Goal: Task Accomplishment & Management: Manage account settings

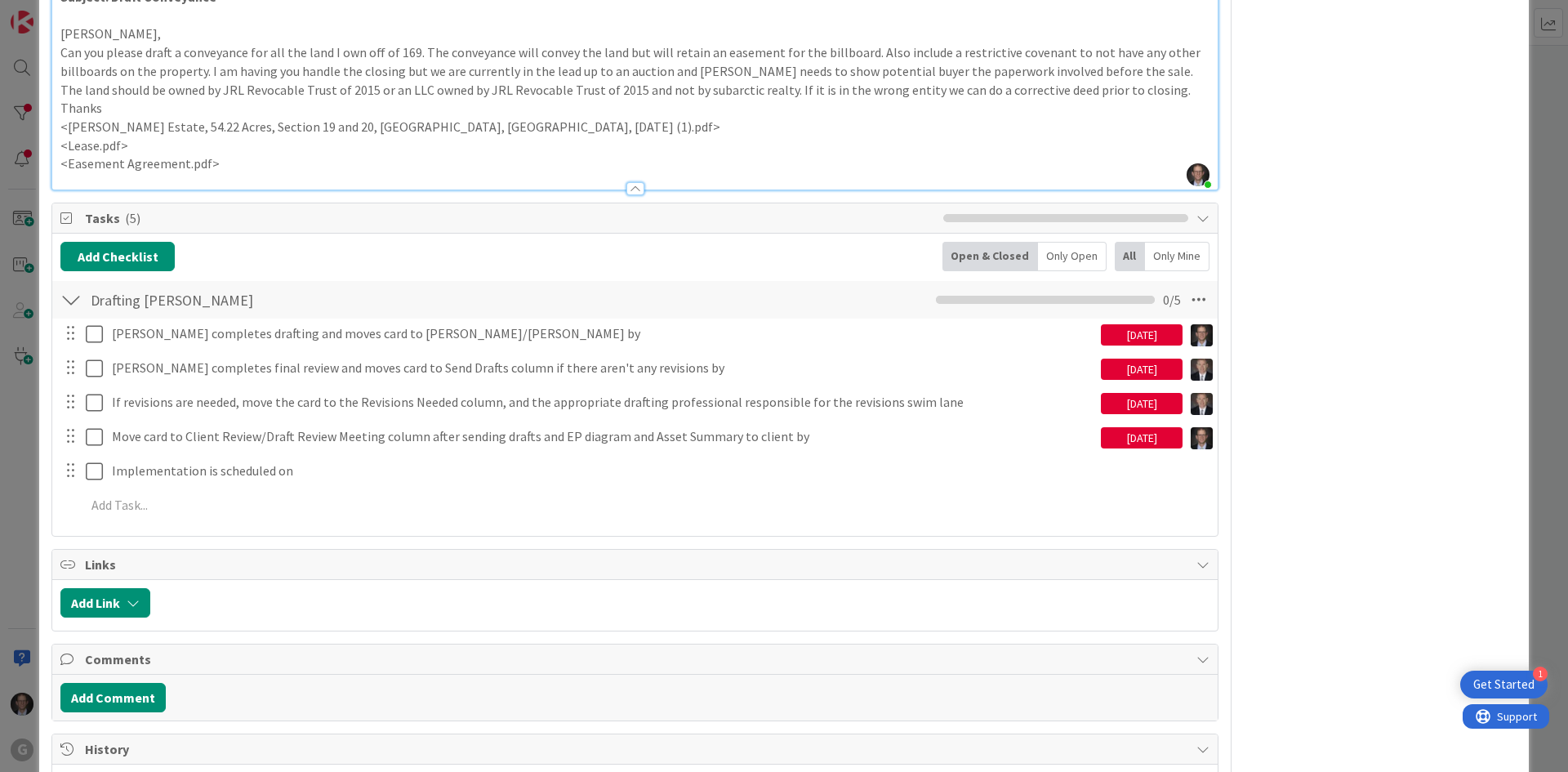
scroll to position [3186, 0]
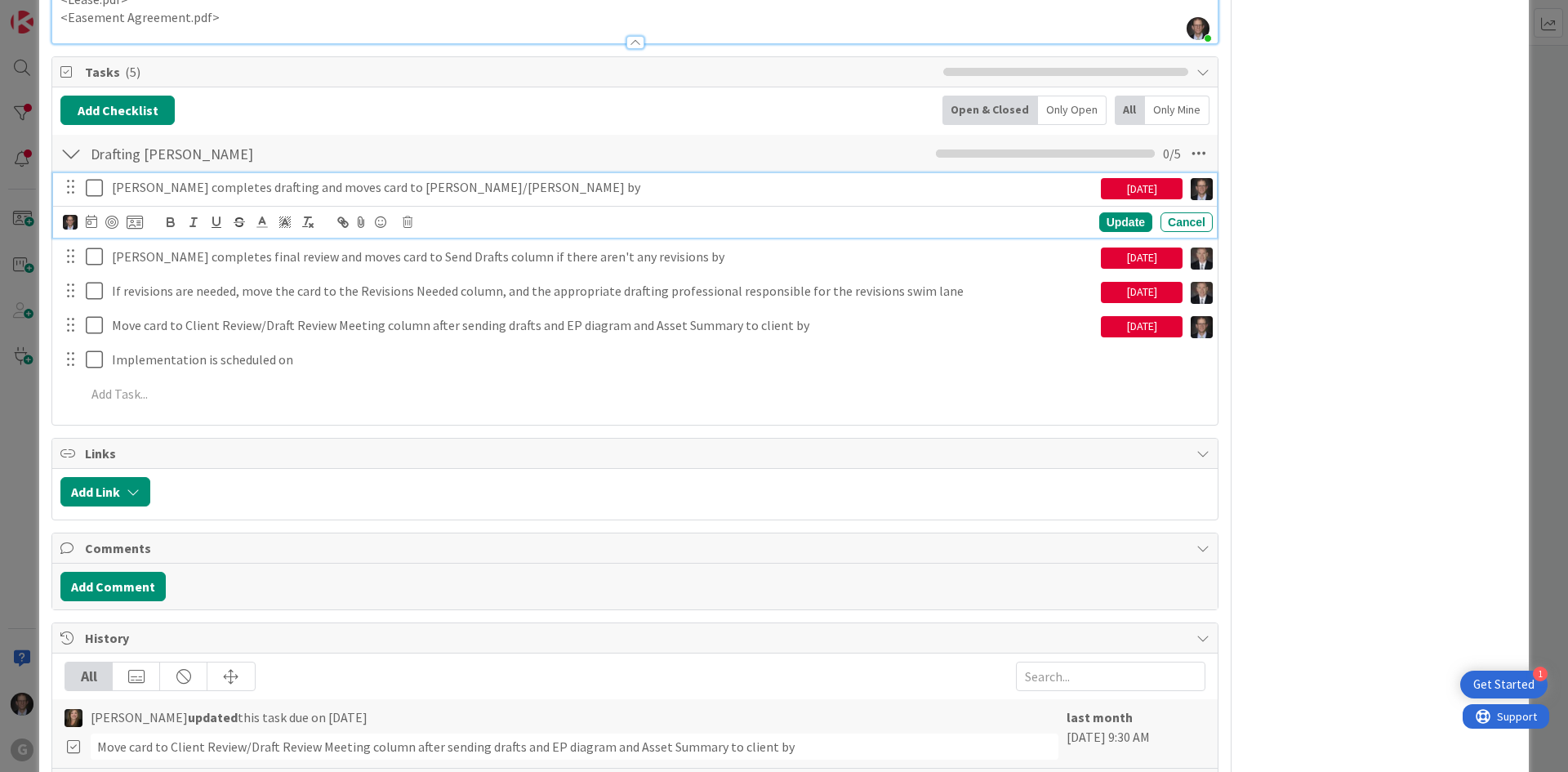
click at [91, 190] on icon at bounding box center [94, 188] width 17 height 19
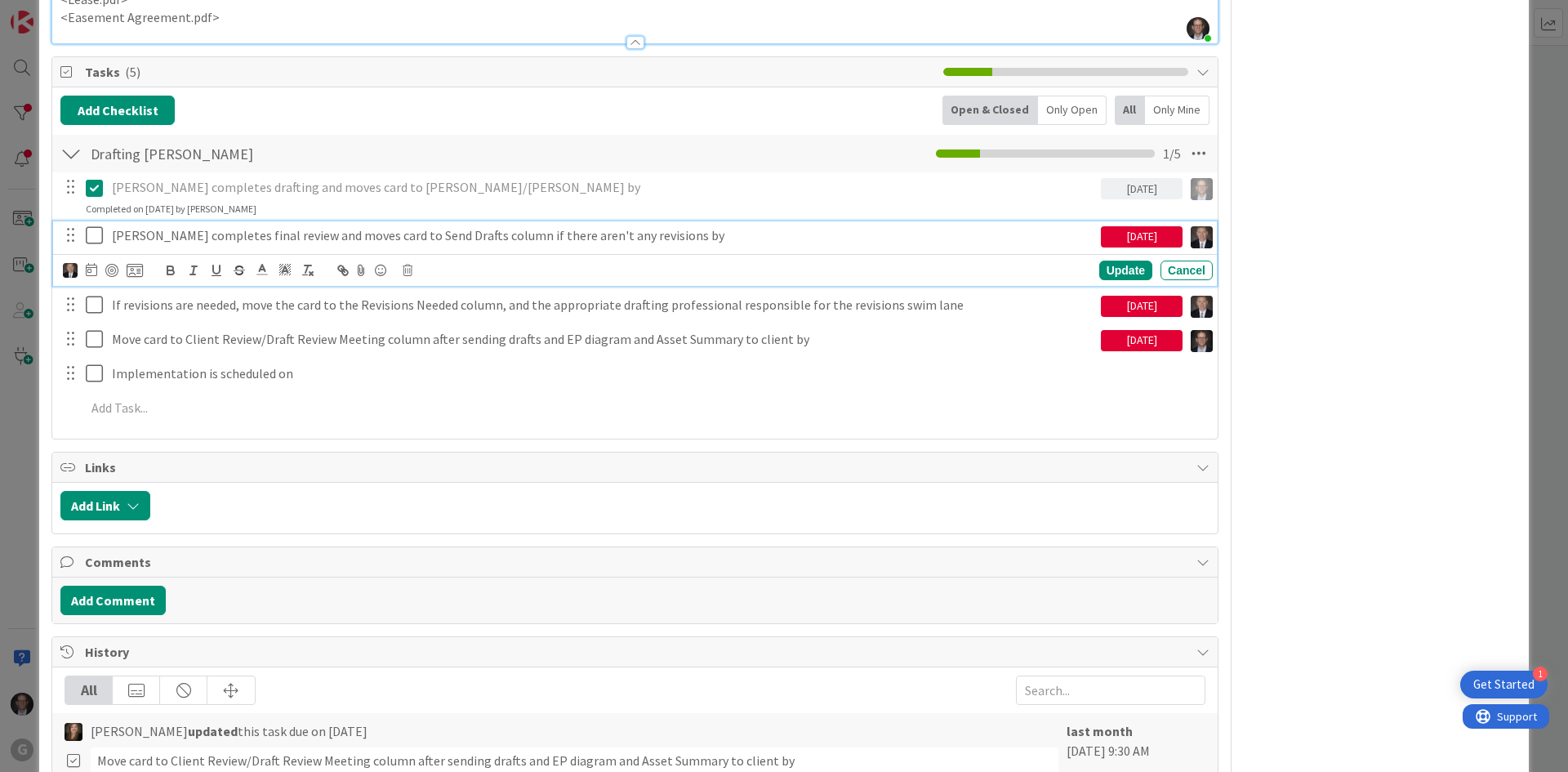
click at [216, 234] on p "[PERSON_NAME] completes final review and moves card to Send Drafts column if th…" at bounding box center [603, 236] width 983 height 19
click at [410, 268] on icon at bounding box center [408, 270] width 10 height 12
click at [440, 338] on div "Delete" at bounding box center [449, 339] width 60 height 30
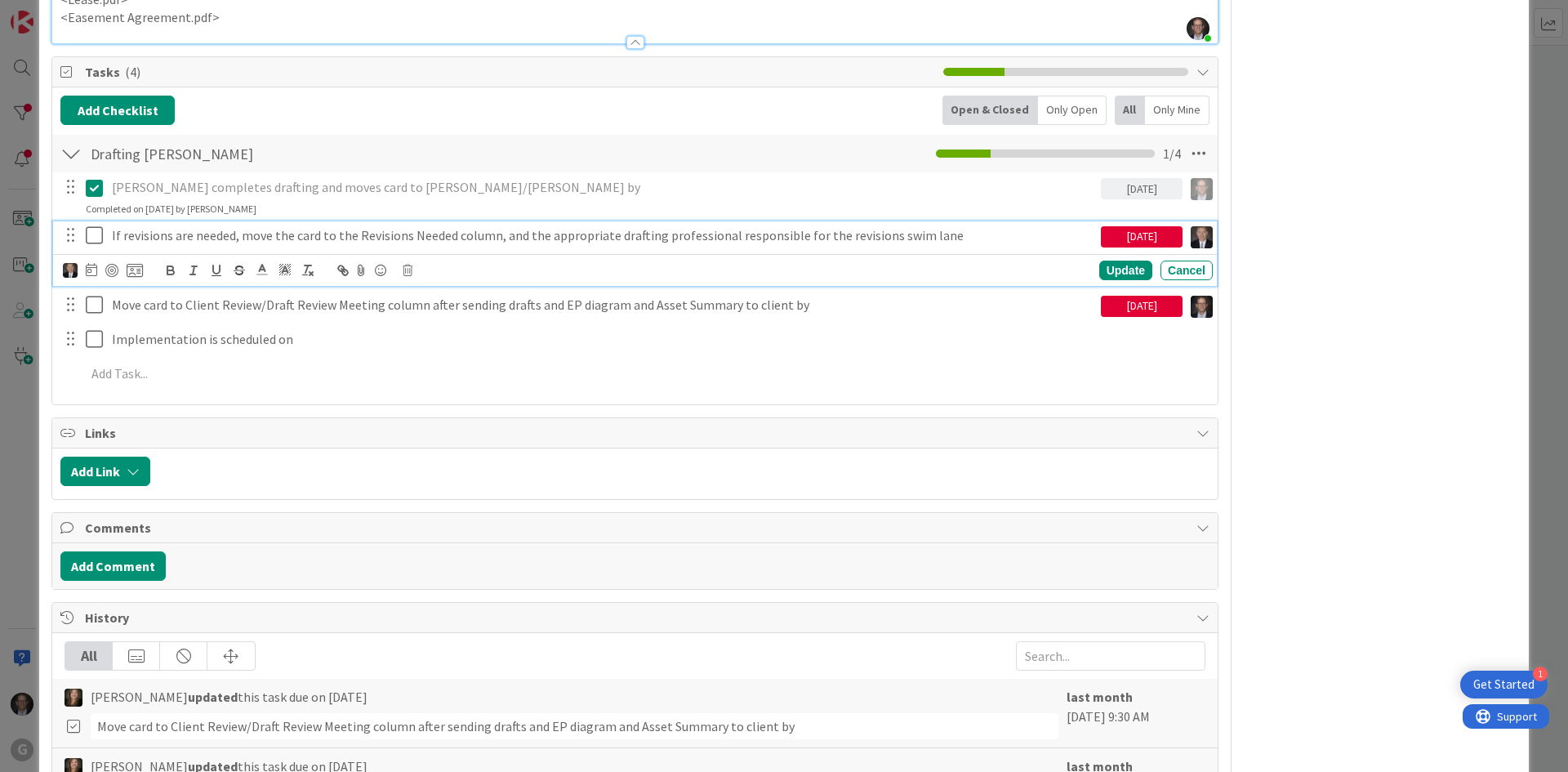
click at [426, 240] on p "If revisions are needed, move the card to the Revisions Needed column, and the …" at bounding box center [603, 236] width 983 height 19
click at [407, 269] on icon at bounding box center [408, 270] width 10 height 12
click at [438, 340] on div "Delete" at bounding box center [449, 339] width 60 height 30
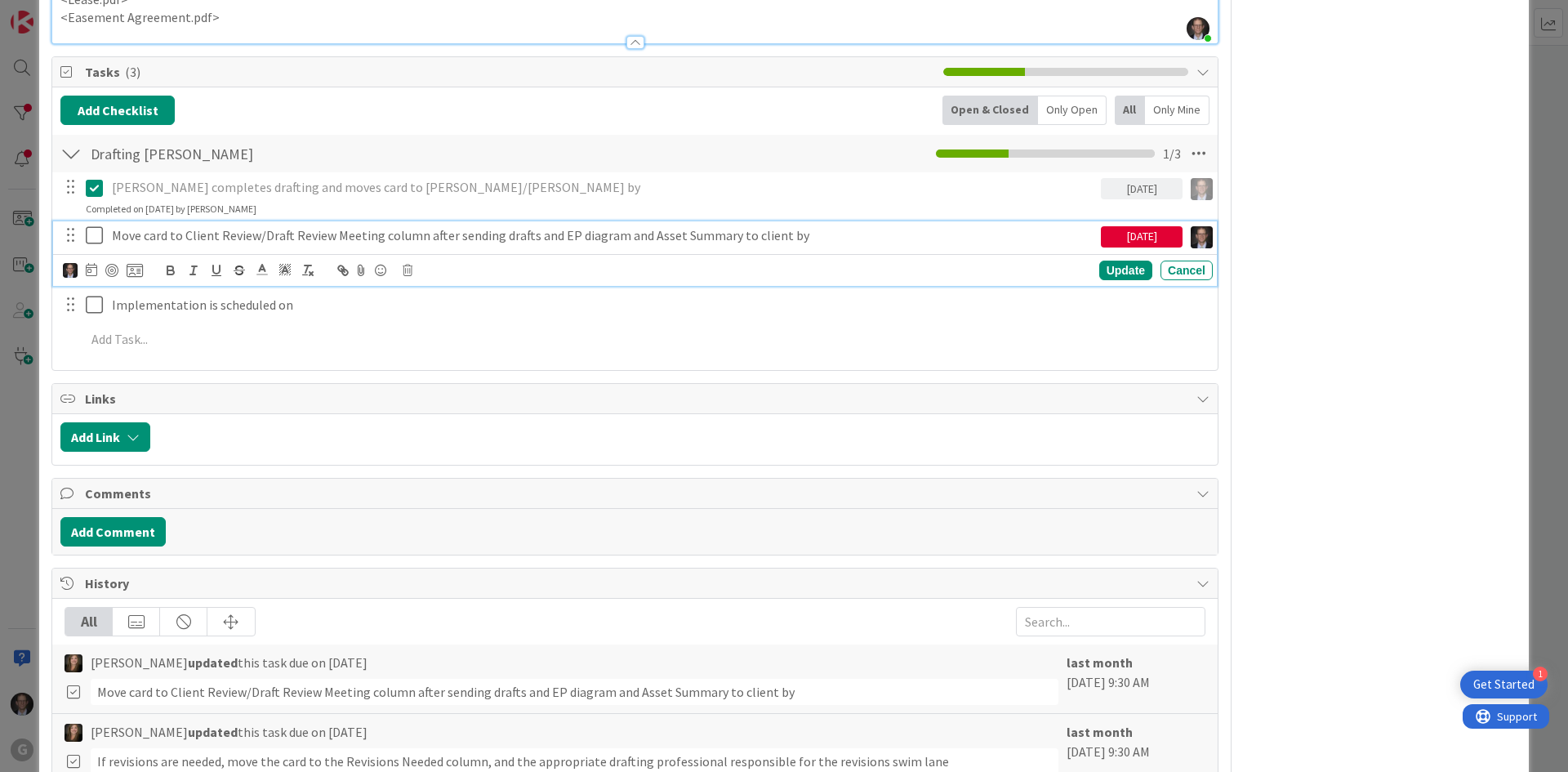
click at [450, 228] on p "Move card to Client Review/Draft Review Meeting column after sending drafts and…" at bounding box center [603, 236] width 983 height 19
click at [410, 271] on icon at bounding box center [408, 270] width 10 height 12
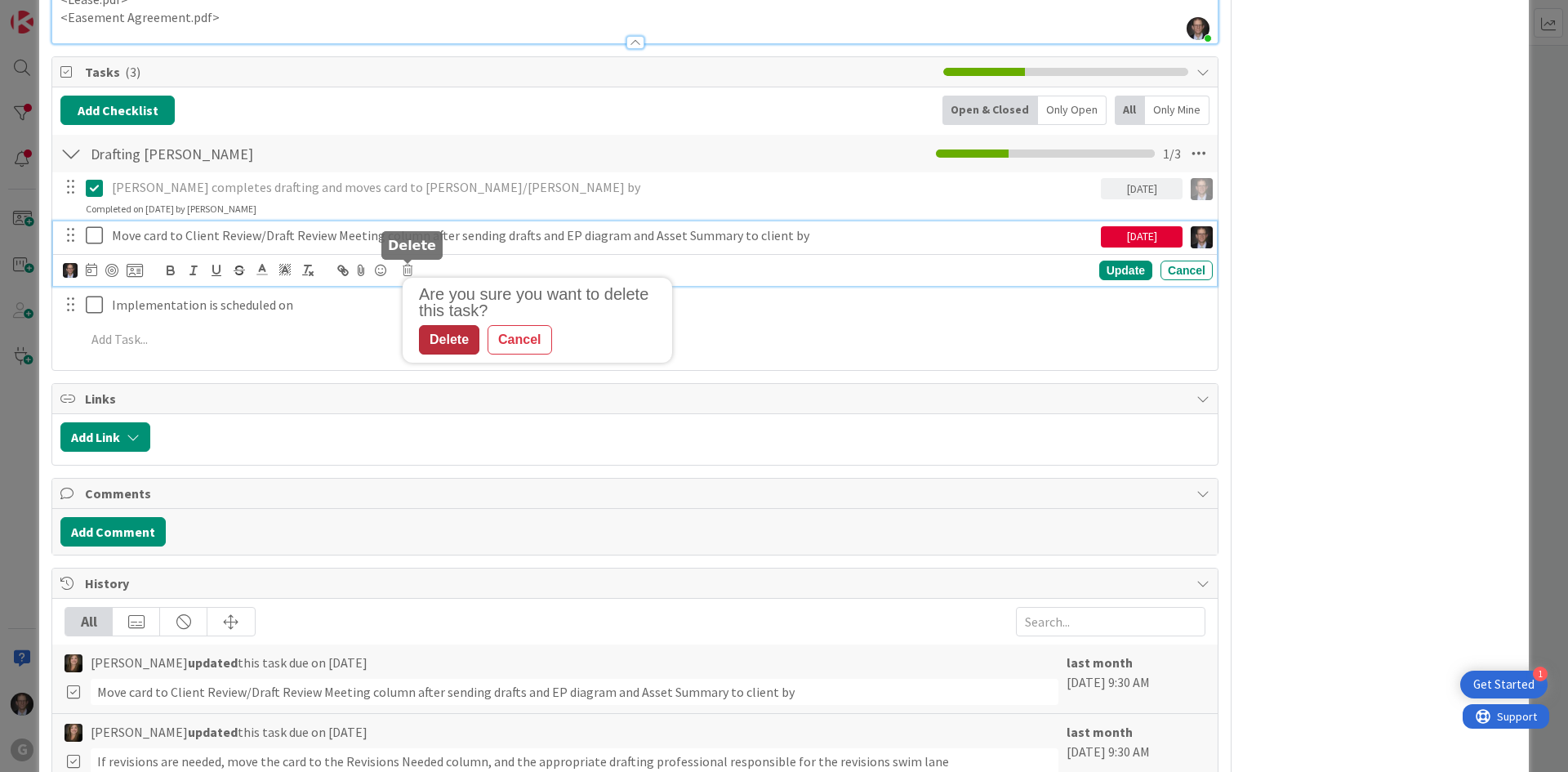
click at [444, 341] on div "Delete" at bounding box center [449, 339] width 60 height 30
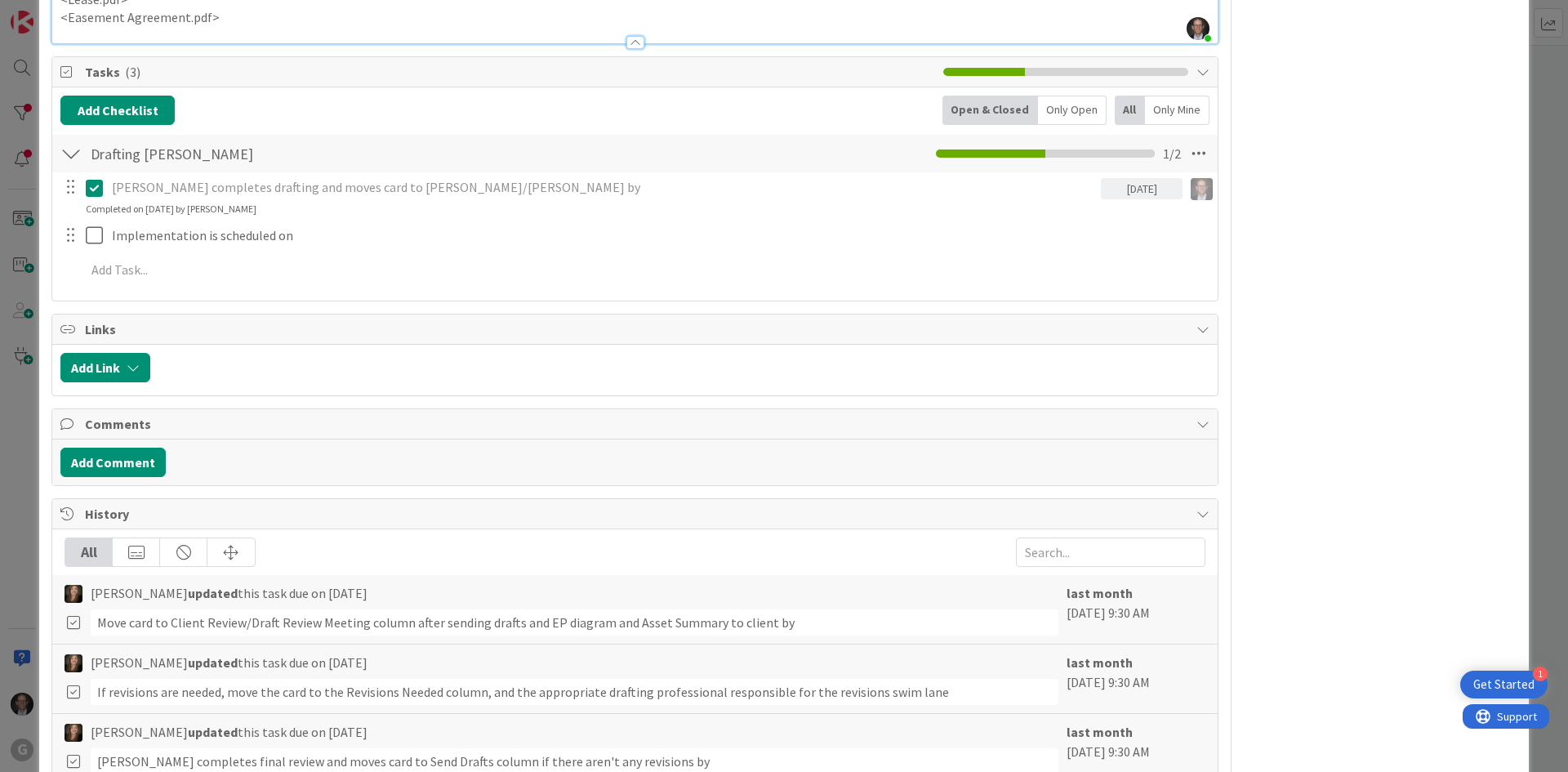
type textarea "x"
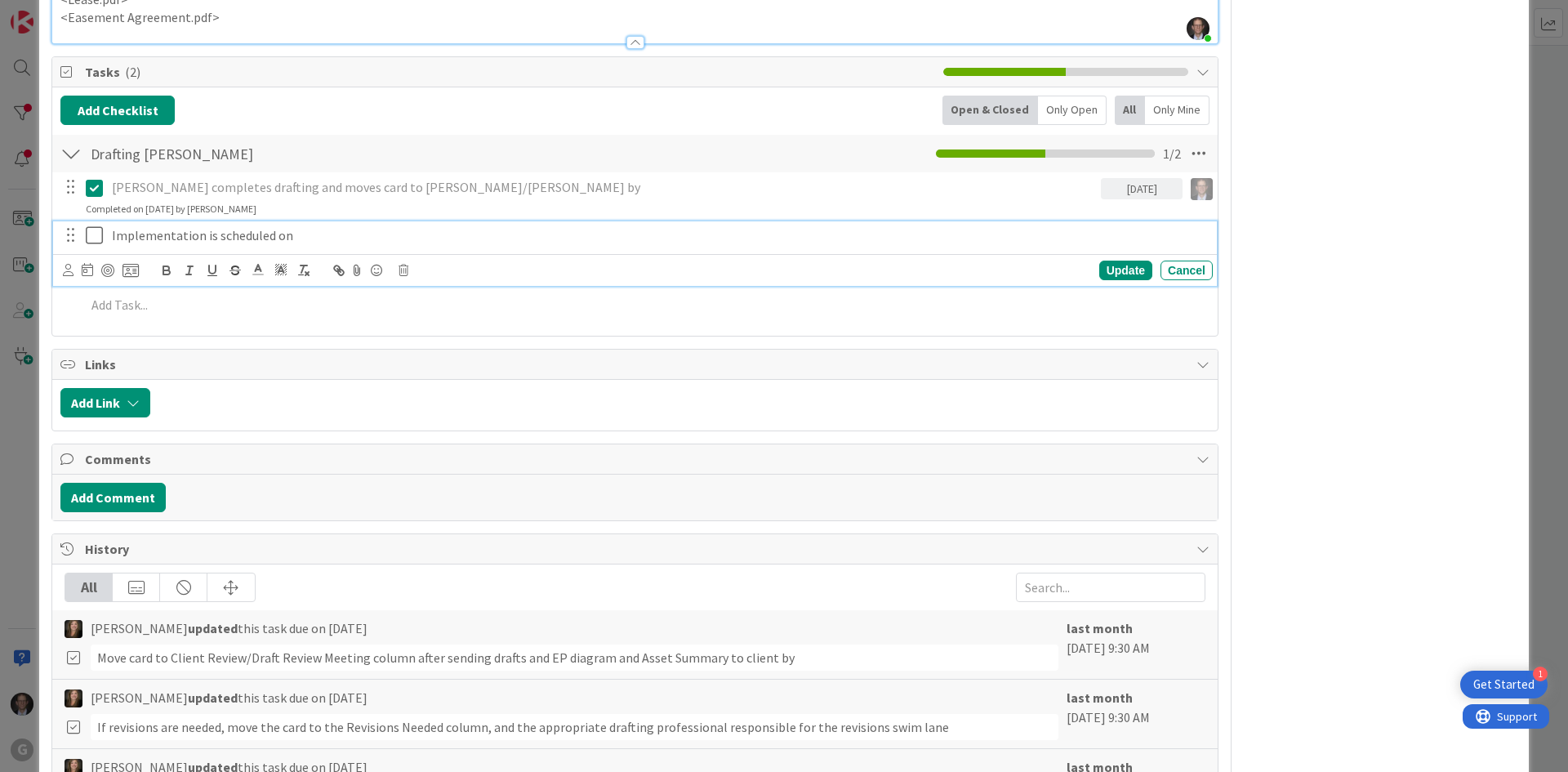
click at [302, 234] on p "Implementation is scheduled on" at bounding box center [659, 236] width 1094 height 19
click at [1106, 271] on div "Update" at bounding box center [1126, 270] width 53 height 19
click at [89, 234] on icon at bounding box center [94, 235] width 17 height 19
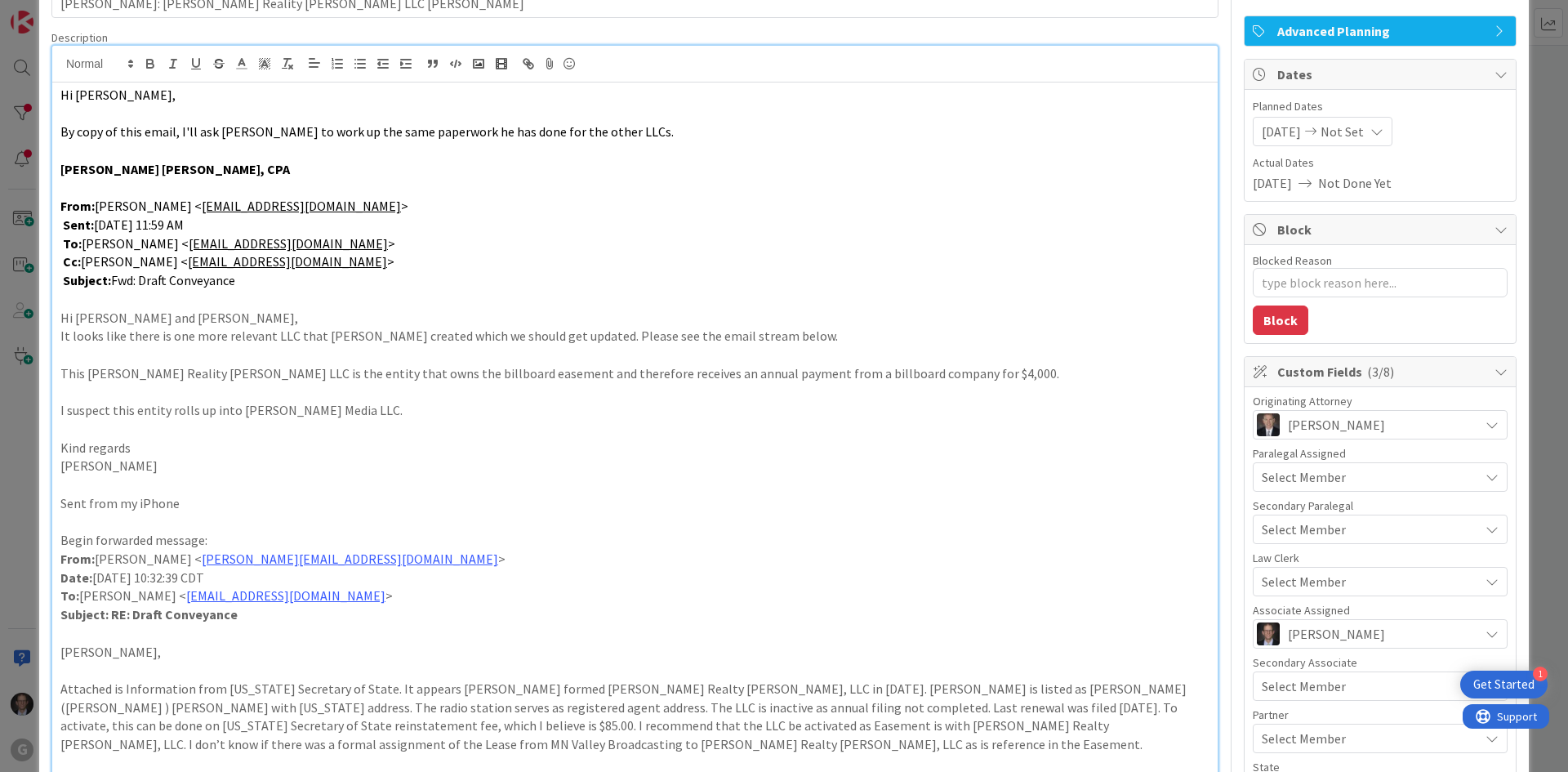
scroll to position [0, 0]
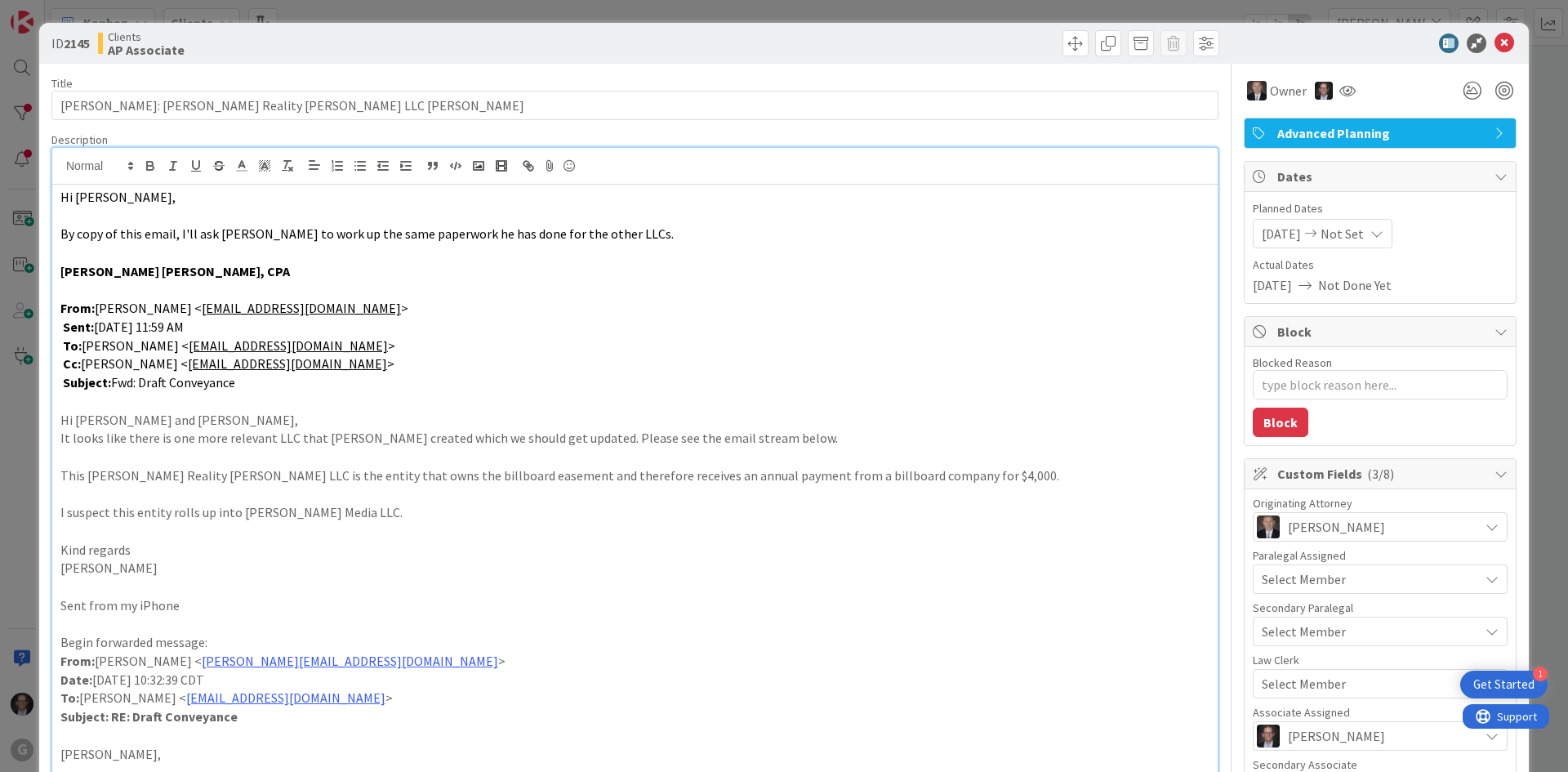
click at [1086, 296] on p at bounding box center [635, 291] width 1149 height 19
click at [60, 194] on span "Hi [PERSON_NAME]," at bounding box center [118, 197] width 115 height 16
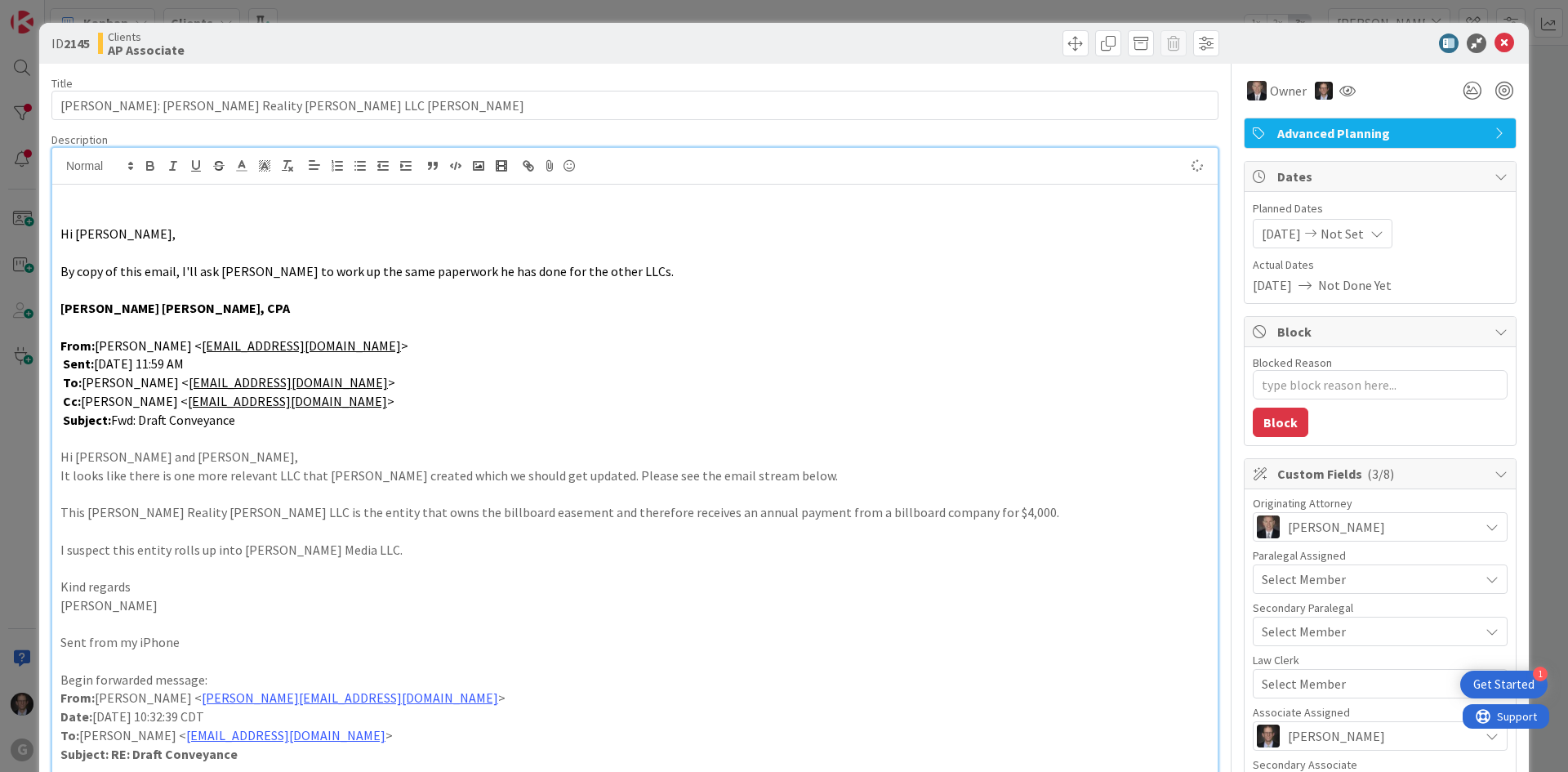
type textarea "x"
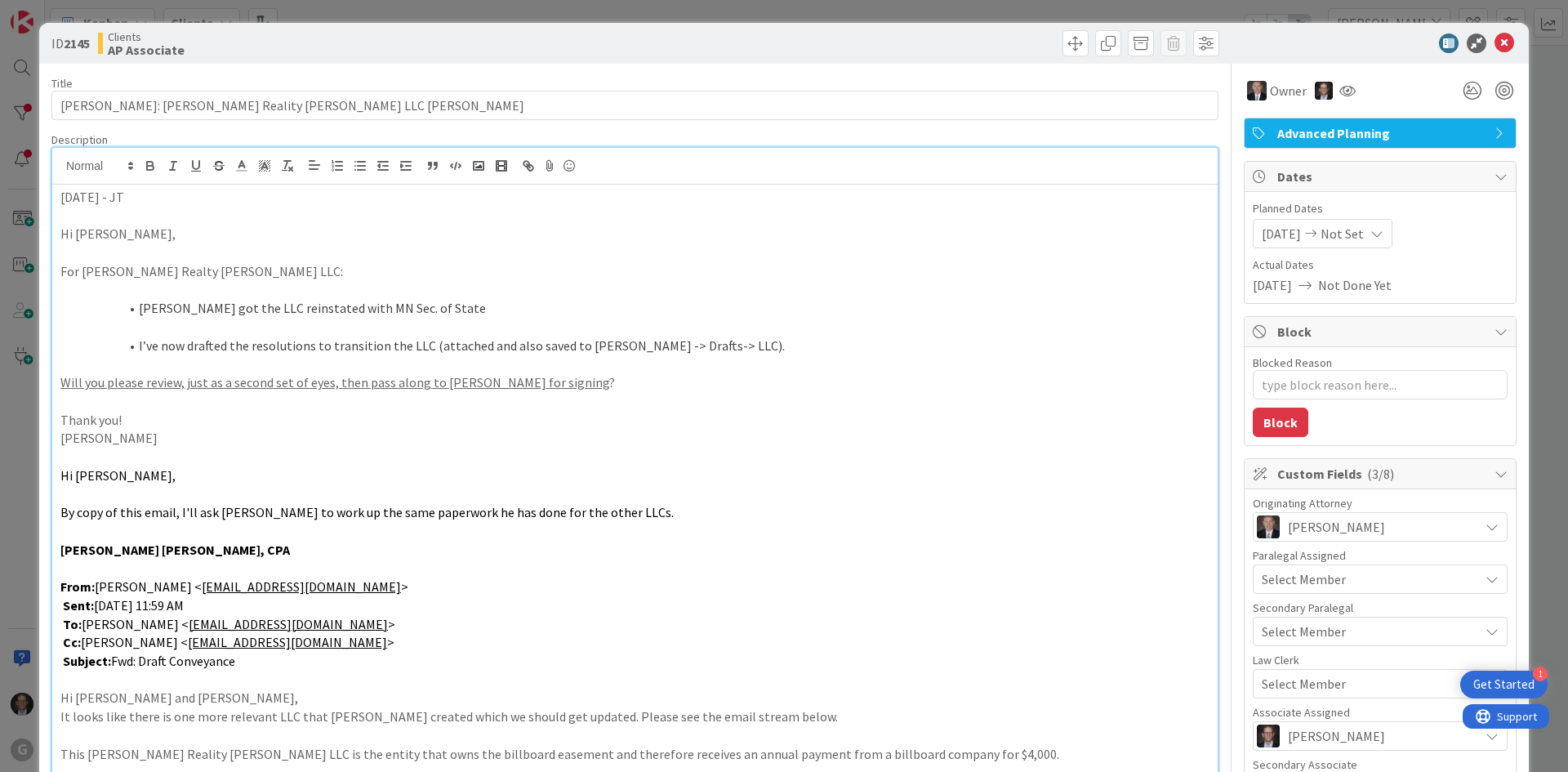
drag, startPoint x: 58, startPoint y: 196, endPoint x: 158, endPoint y: 200, distance: 100.1
click at [147, 164] on icon "button" at bounding box center [150, 164] width 6 height 4
click at [81, 222] on p at bounding box center [635, 217] width 1149 height 19
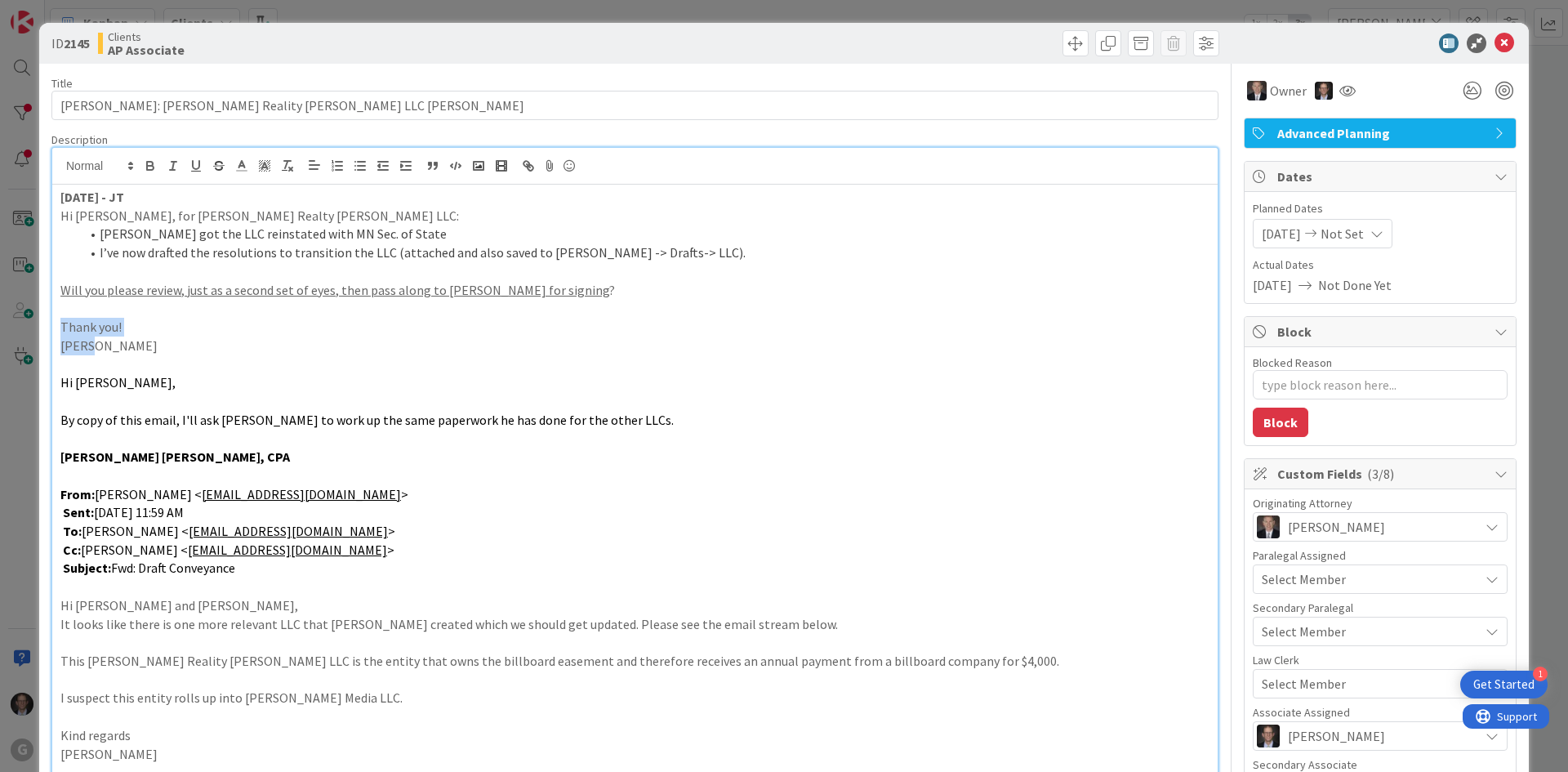
drag, startPoint x: 60, startPoint y: 322, endPoint x: 176, endPoint y: 348, distance: 118.9
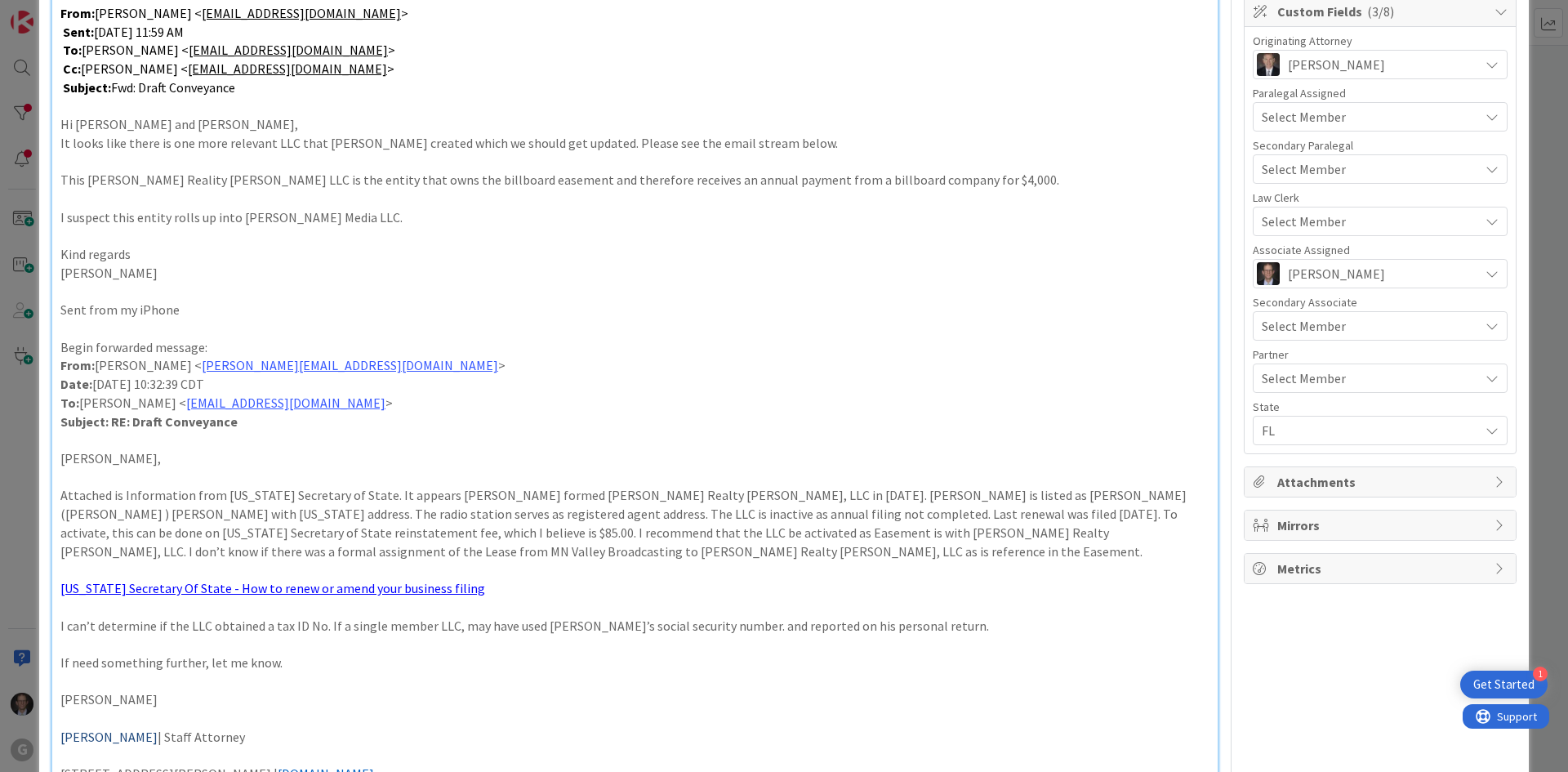
type textarea "x"
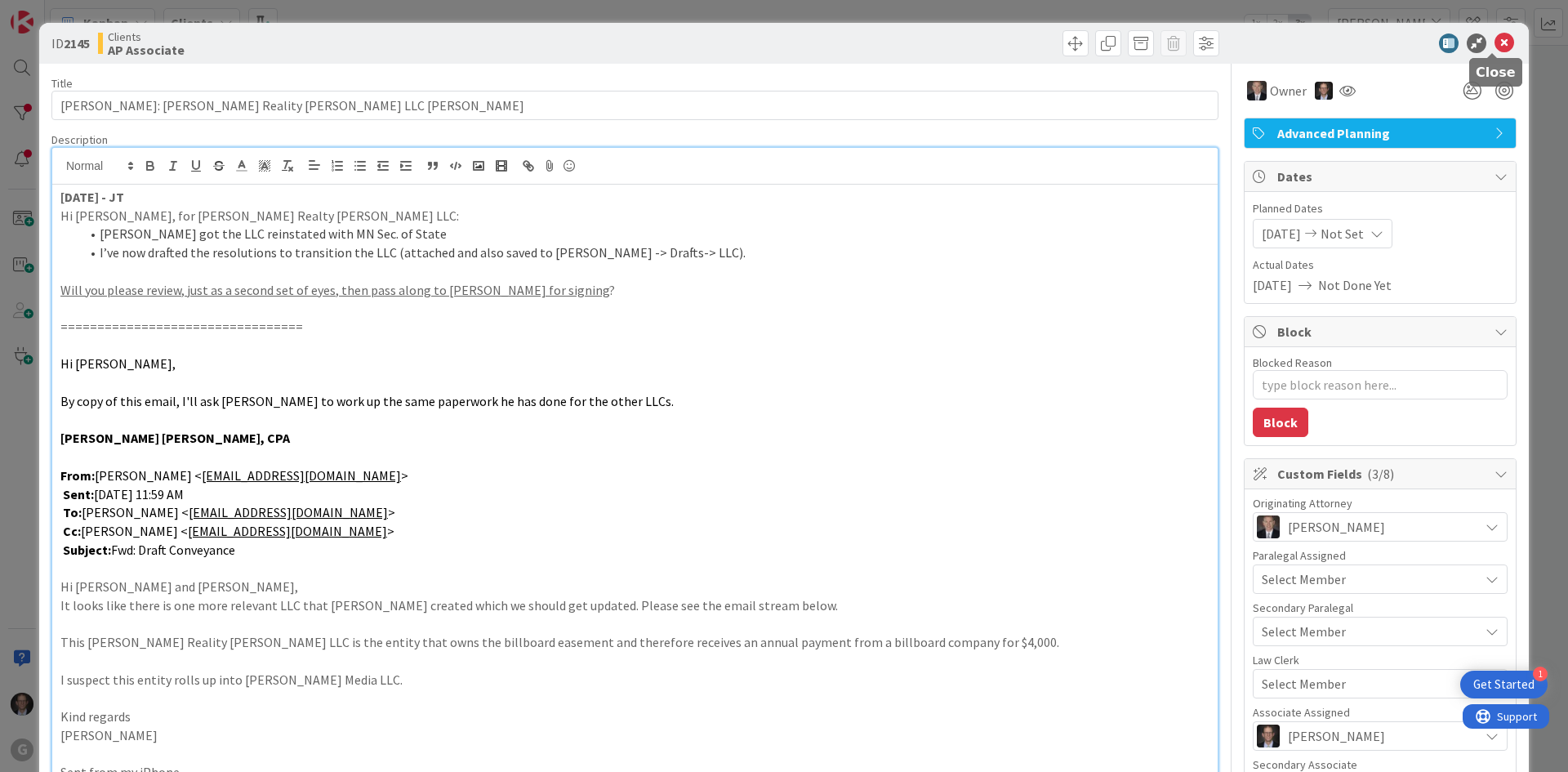
click at [1495, 41] on icon at bounding box center [1505, 43] width 19 height 19
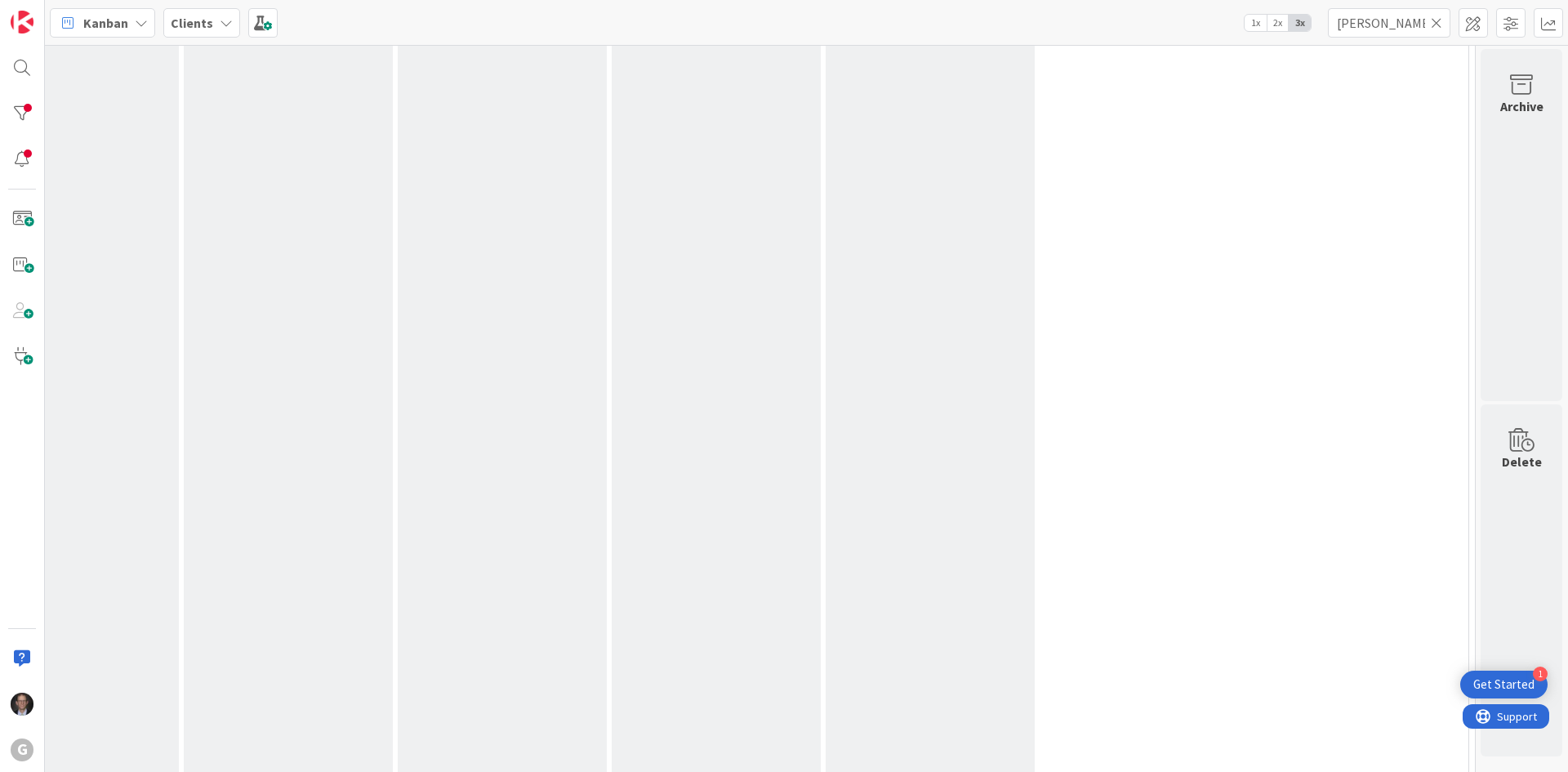
scroll to position [0, 989]
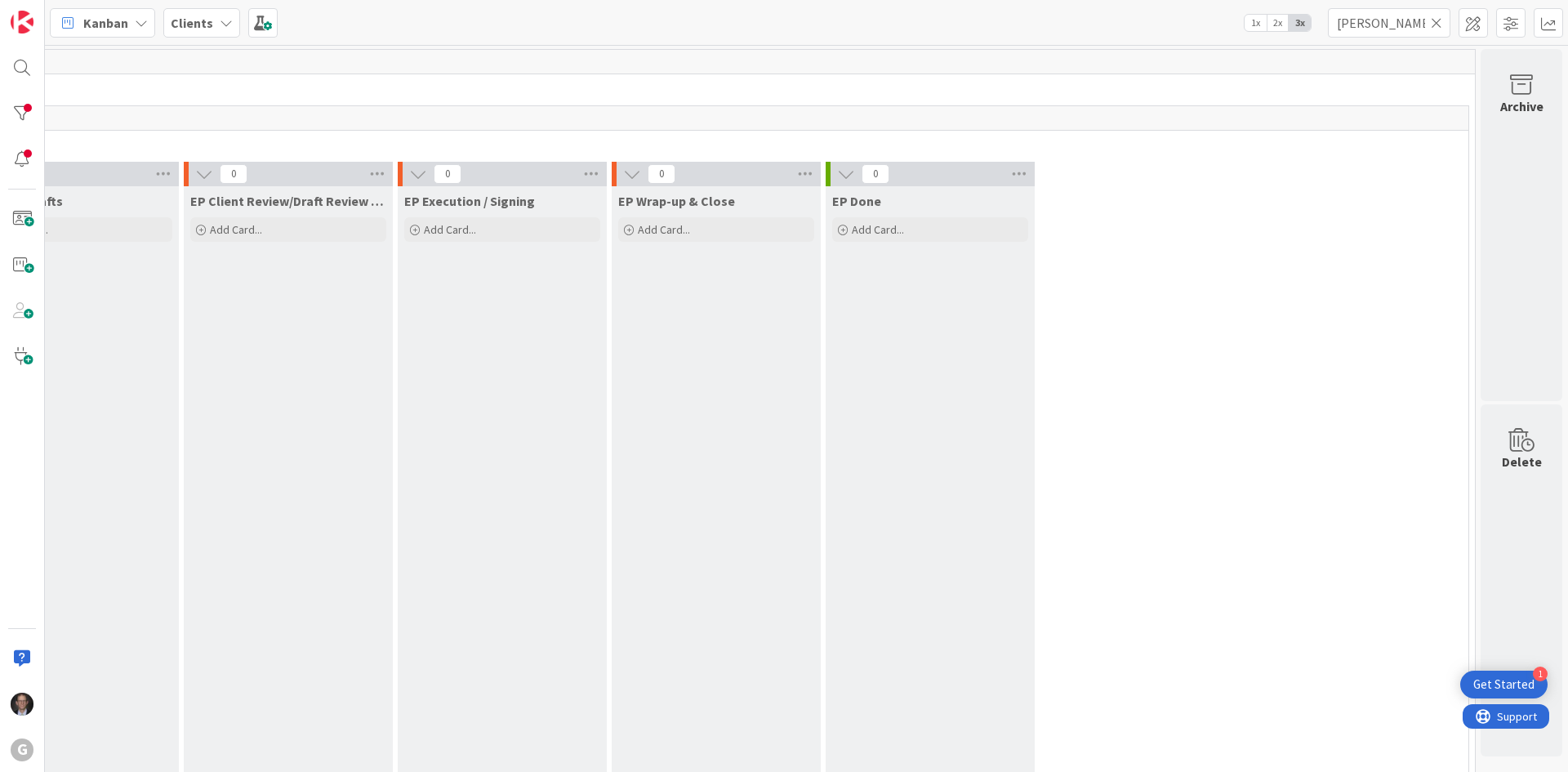
click at [1439, 21] on icon at bounding box center [1437, 22] width 12 height 14
click at [1409, 23] on input "text" at bounding box center [1390, 23] width 123 height 30
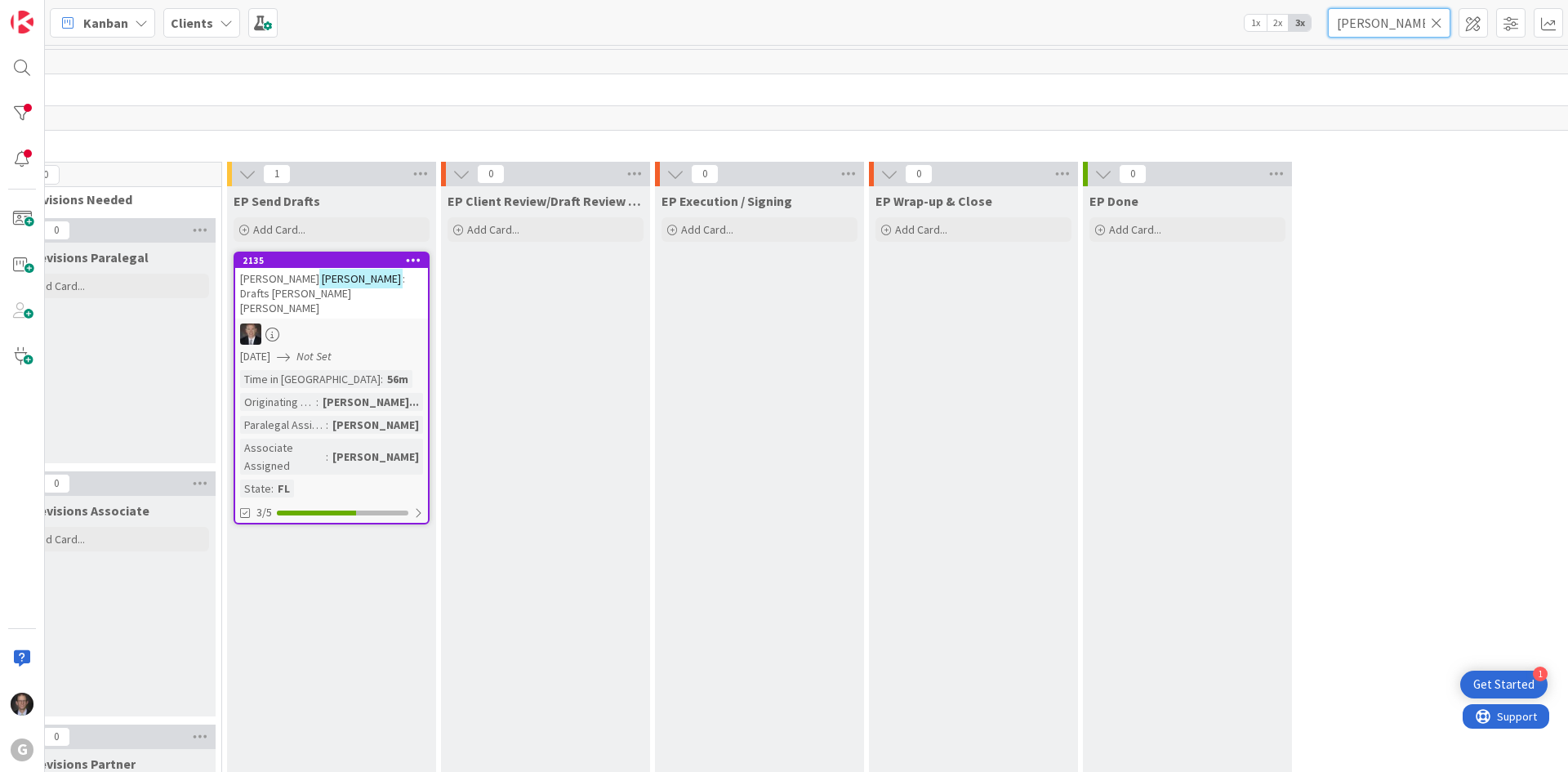
scroll to position [0, 680]
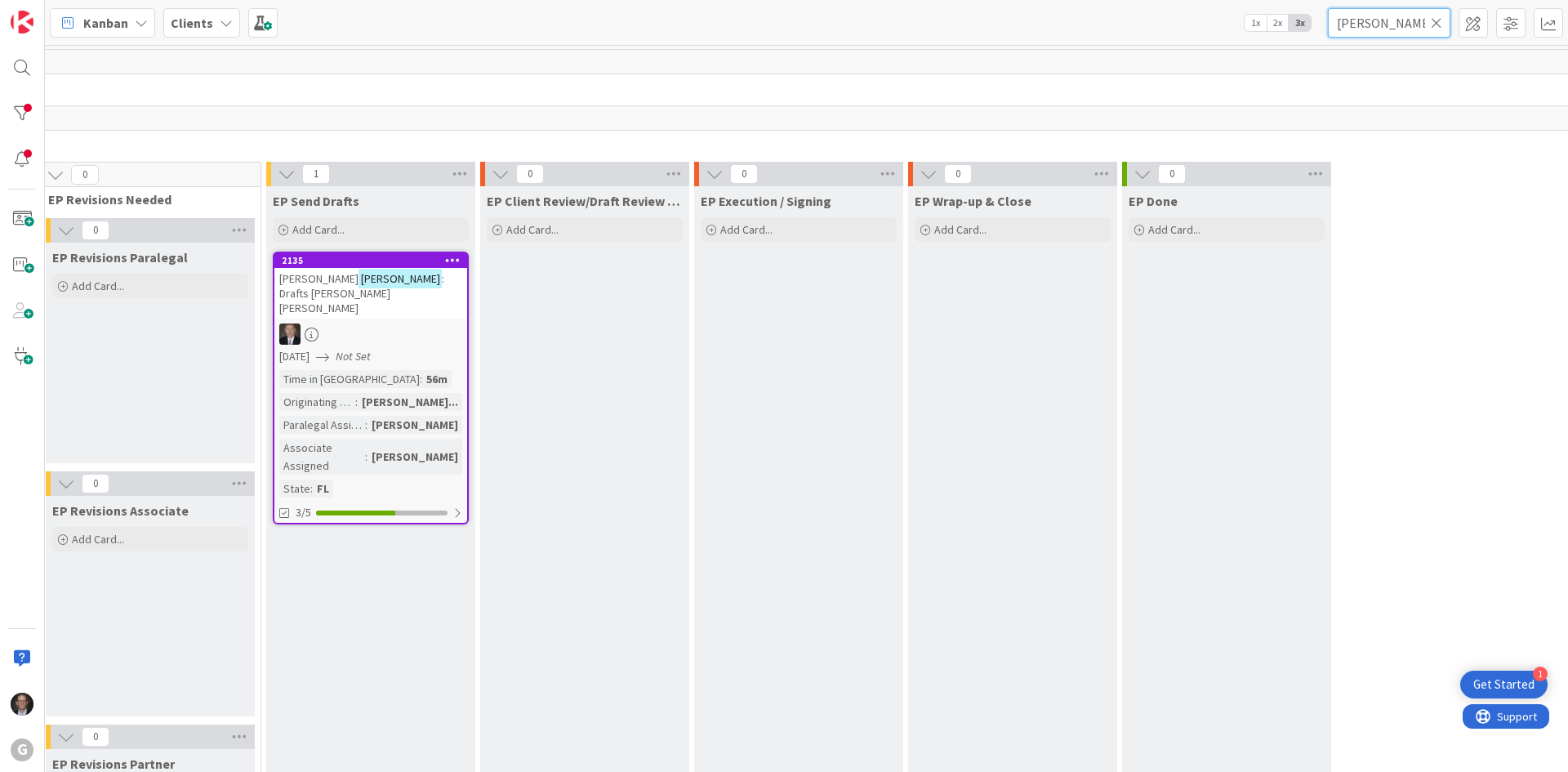
type input "[PERSON_NAME]"
click at [365, 395] on div "Time in Column : 56m Originating Attorney : [PERSON_NAME]... Paralegal Assigned…" at bounding box center [370, 433] width 183 height 128
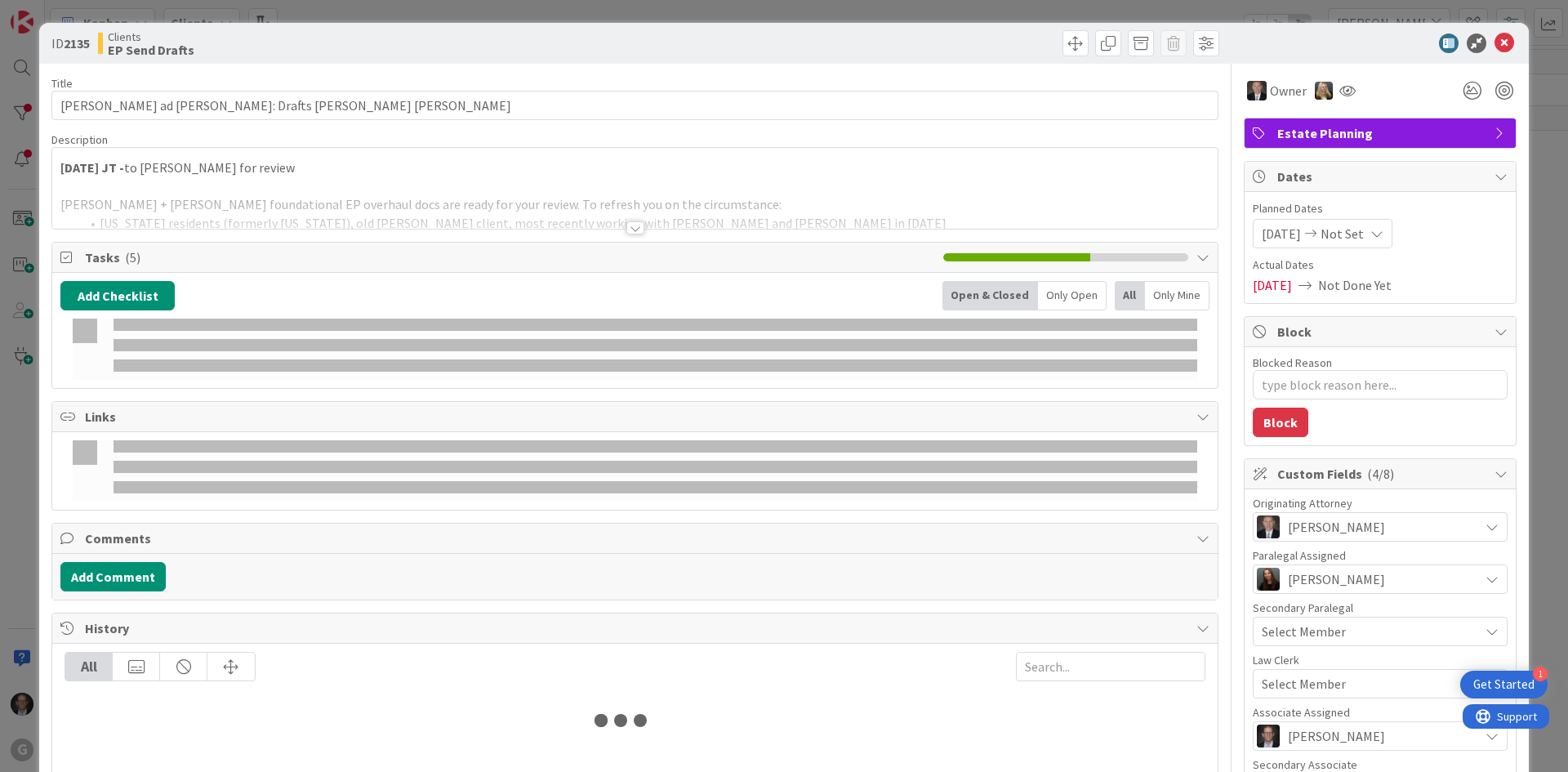
type textarea "x"
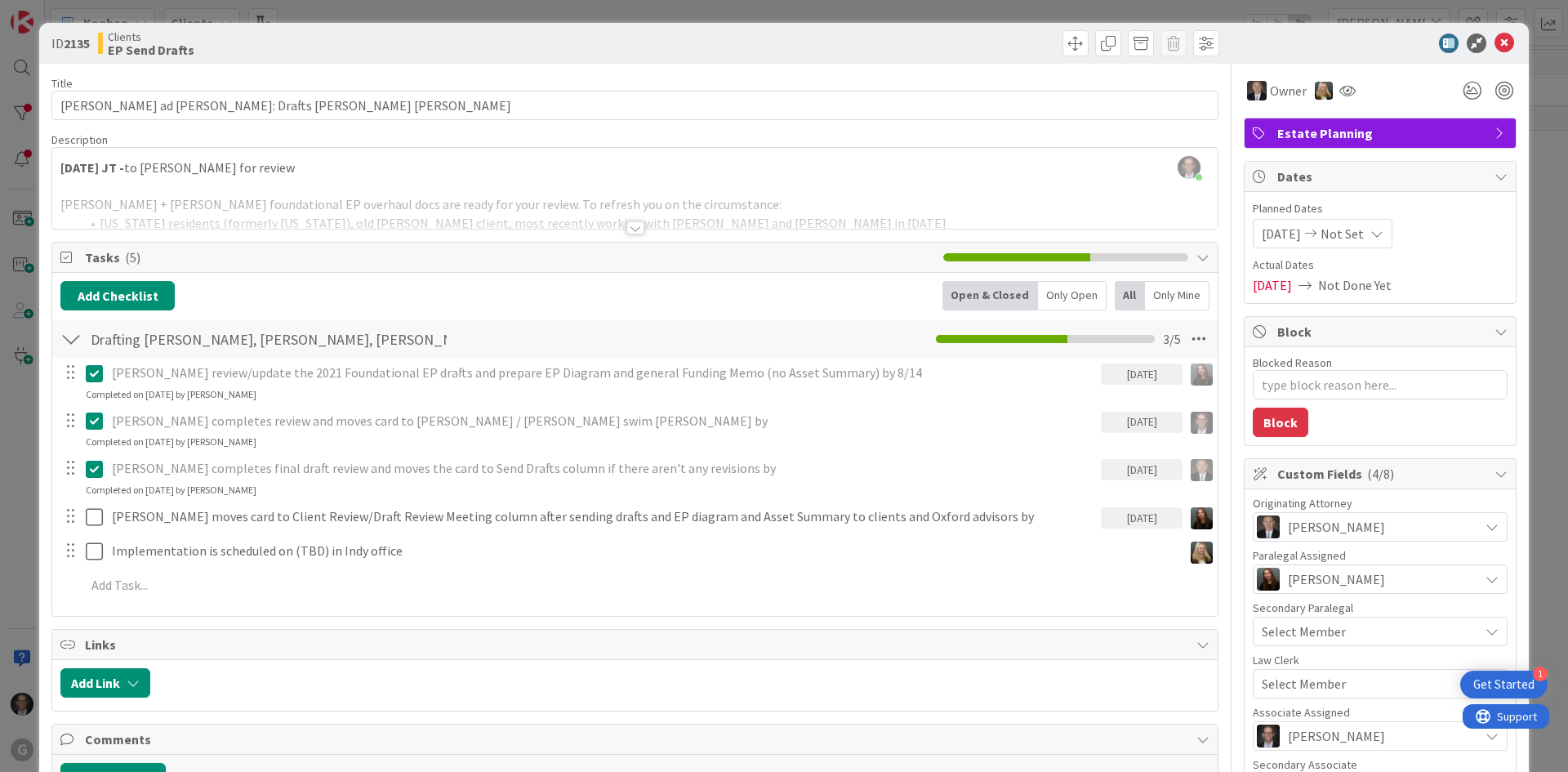
click at [631, 229] on div at bounding box center [635, 228] width 18 height 13
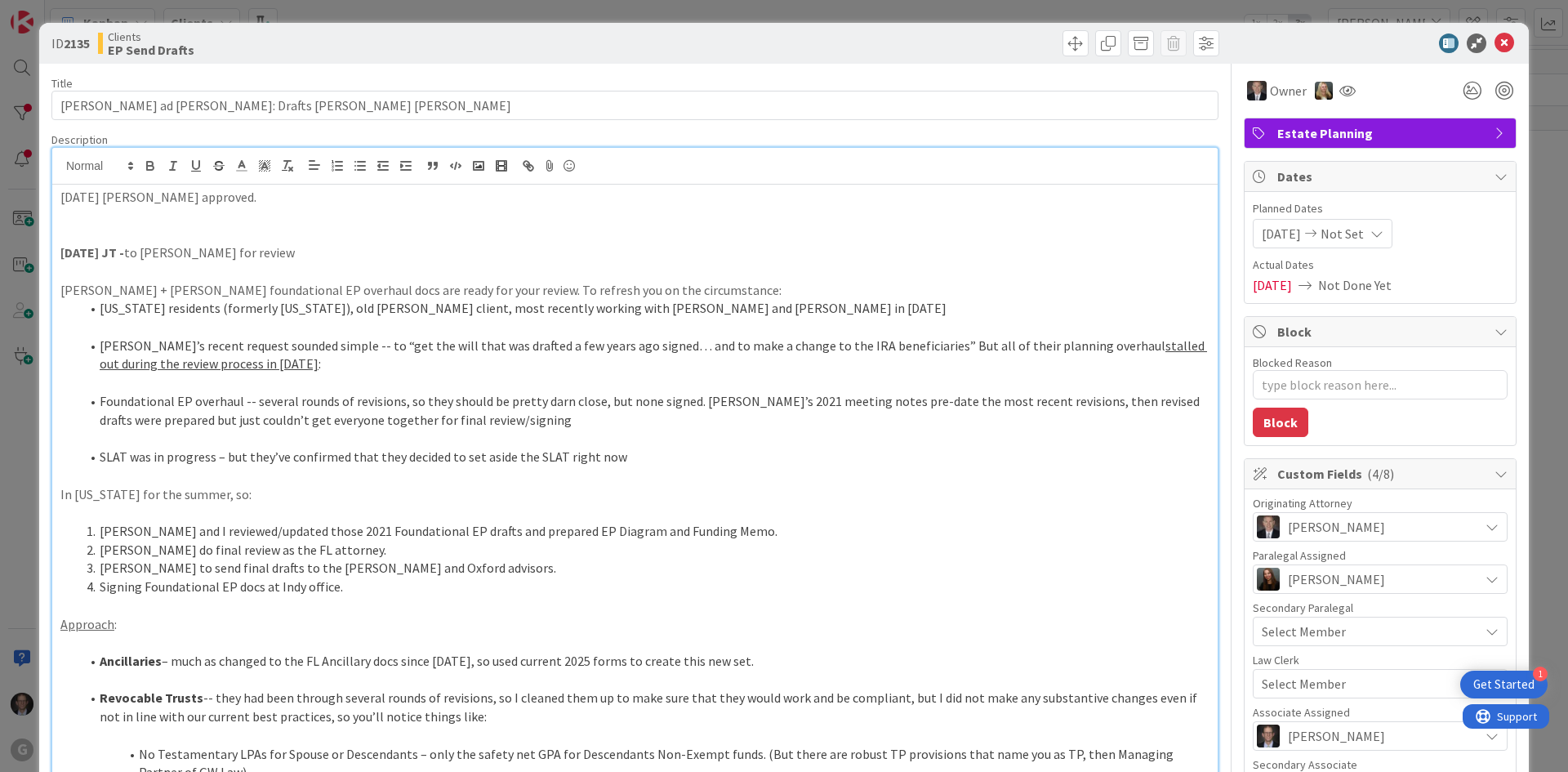
click at [130, 198] on p "[DATE] [PERSON_NAME] approved." at bounding box center [635, 198] width 1149 height 19
click at [218, 199] on p "[DATE] JT: [PERSON_NAME] approved." at bounding box center [635, 198] width 1149 height 19
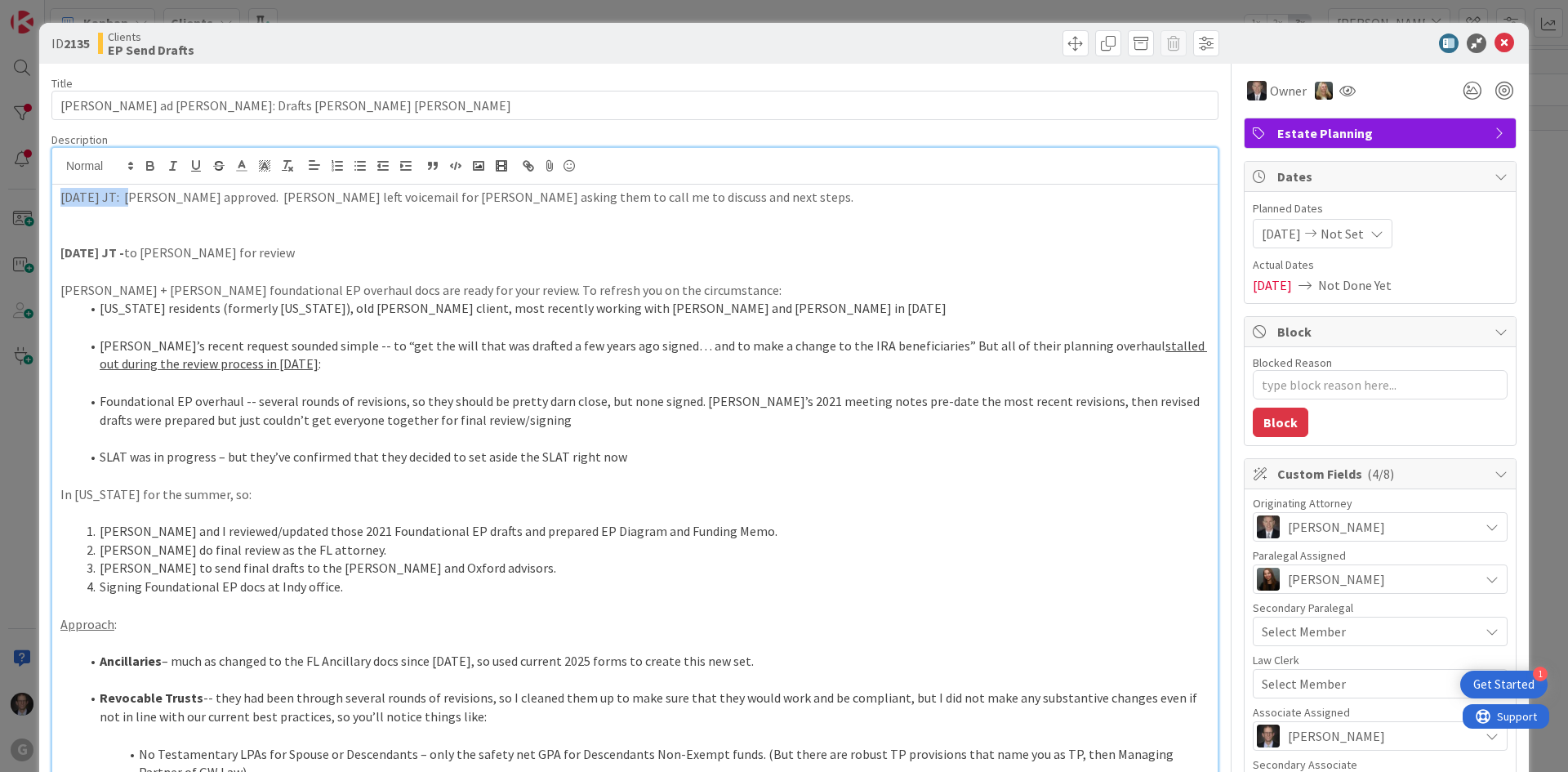
drag, startPoint x: 59, startPoint y: 196, endPoint x: 129, endPoint y: 200, distance: 70.1
click at [152, 165] on icon "button" at bounding box center [150, 164] width 6 height 4
click at [133, 225] on p at bounding box center [635, 234] width 1149 height 19
click at [65, 222] on p at bounding box center [635, 217] width 1149 height 19
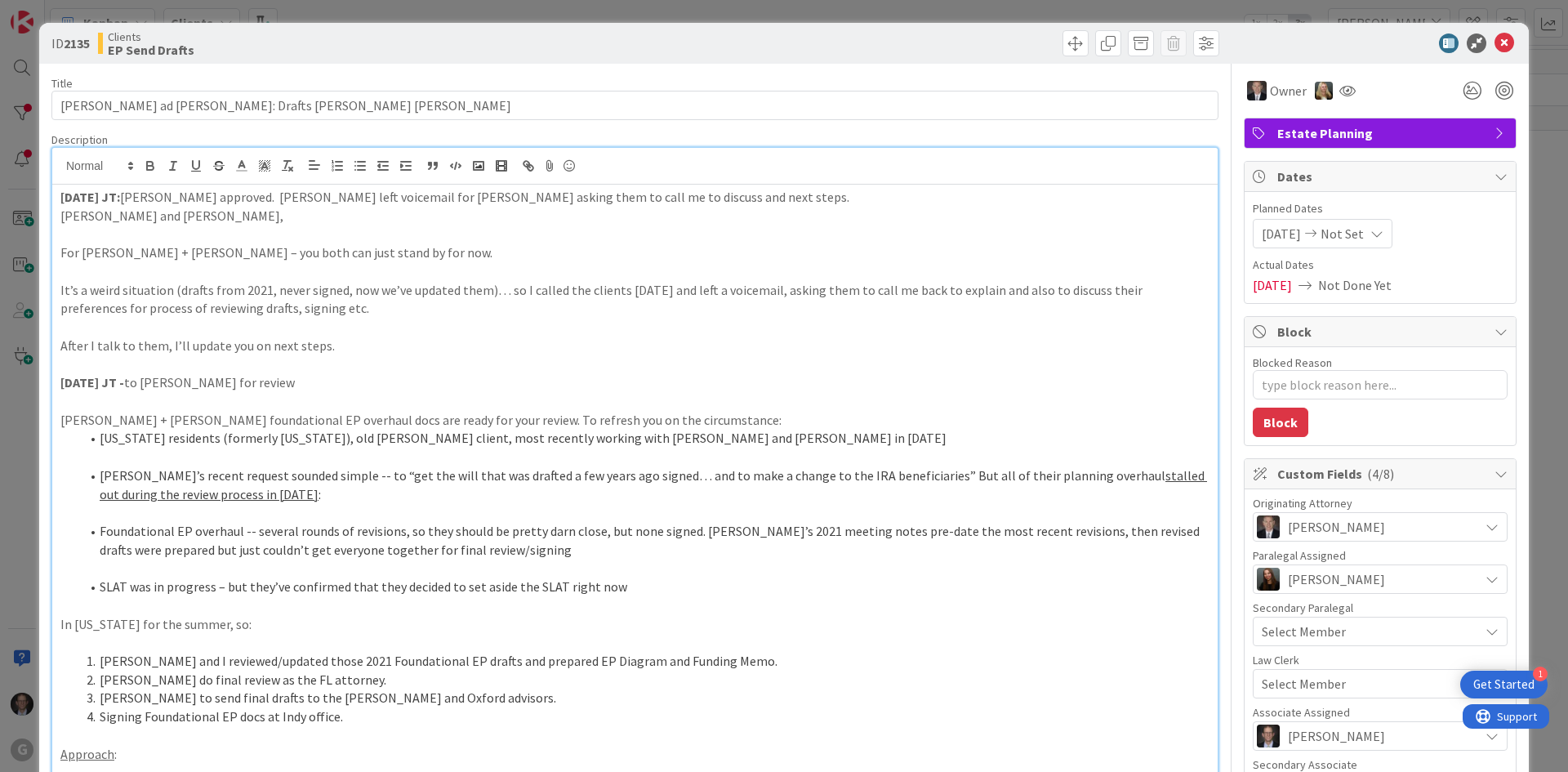
click at [64, 213] on p "[PERSON_NAME] and [PERSON_NAME]," at bounding box center [635, 217] width 1149 height 19
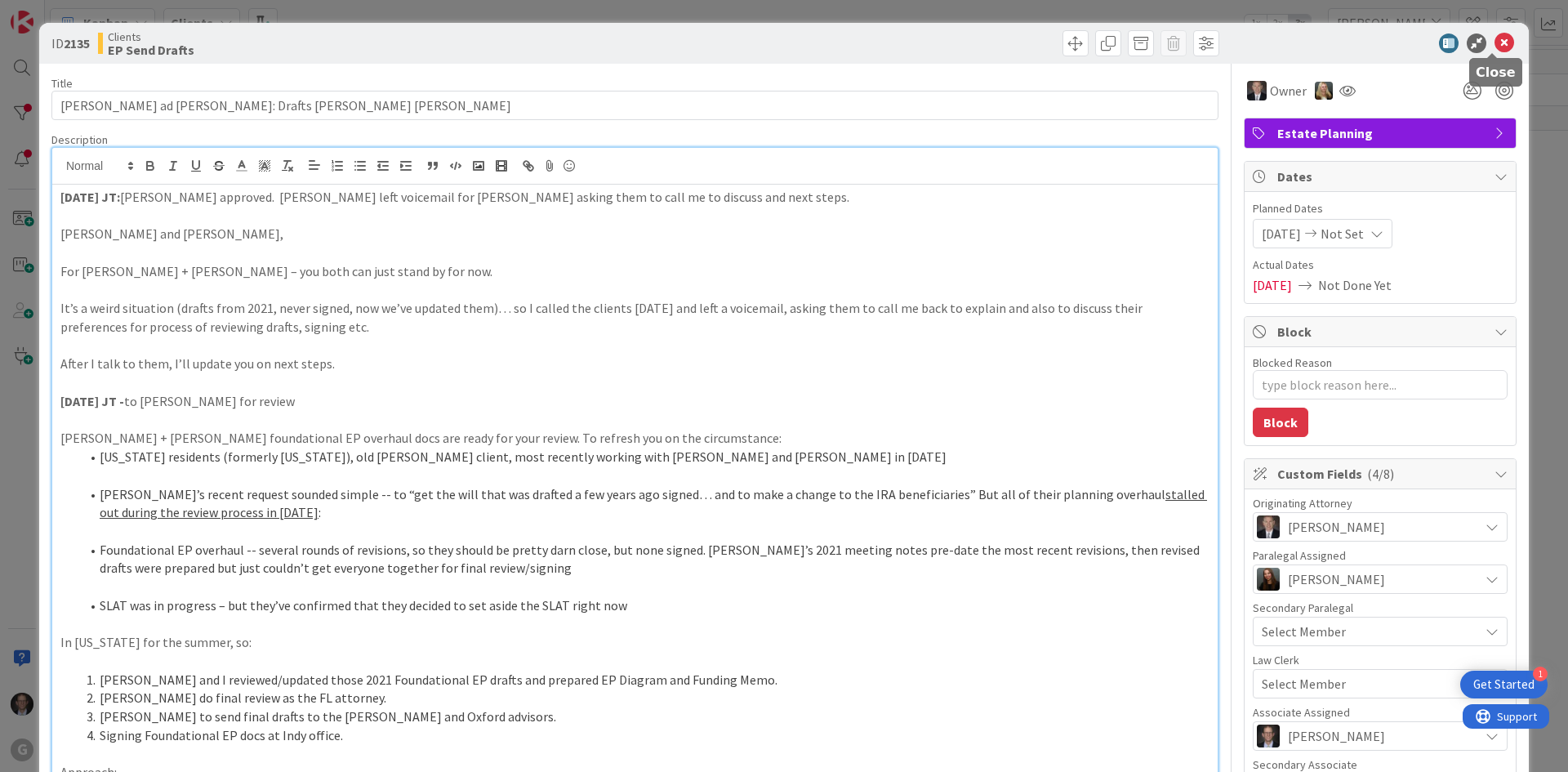
click at [1495, 39] on icon at bounding box center [1505, 43] width 19 height 19
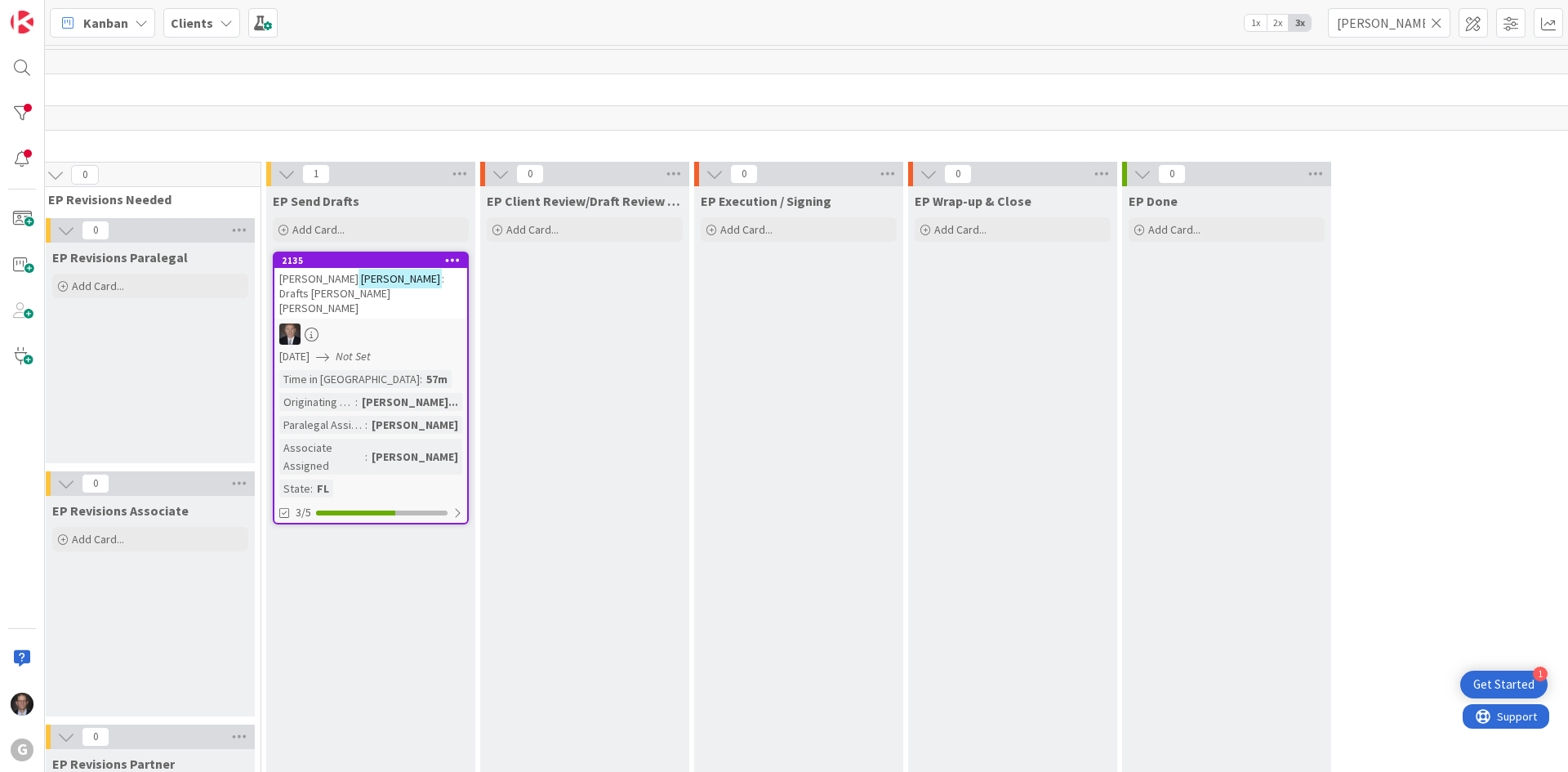
click at [356, 348] on div "[DATE] Not Set" at bounding box center [373, 357] width 188 height 17
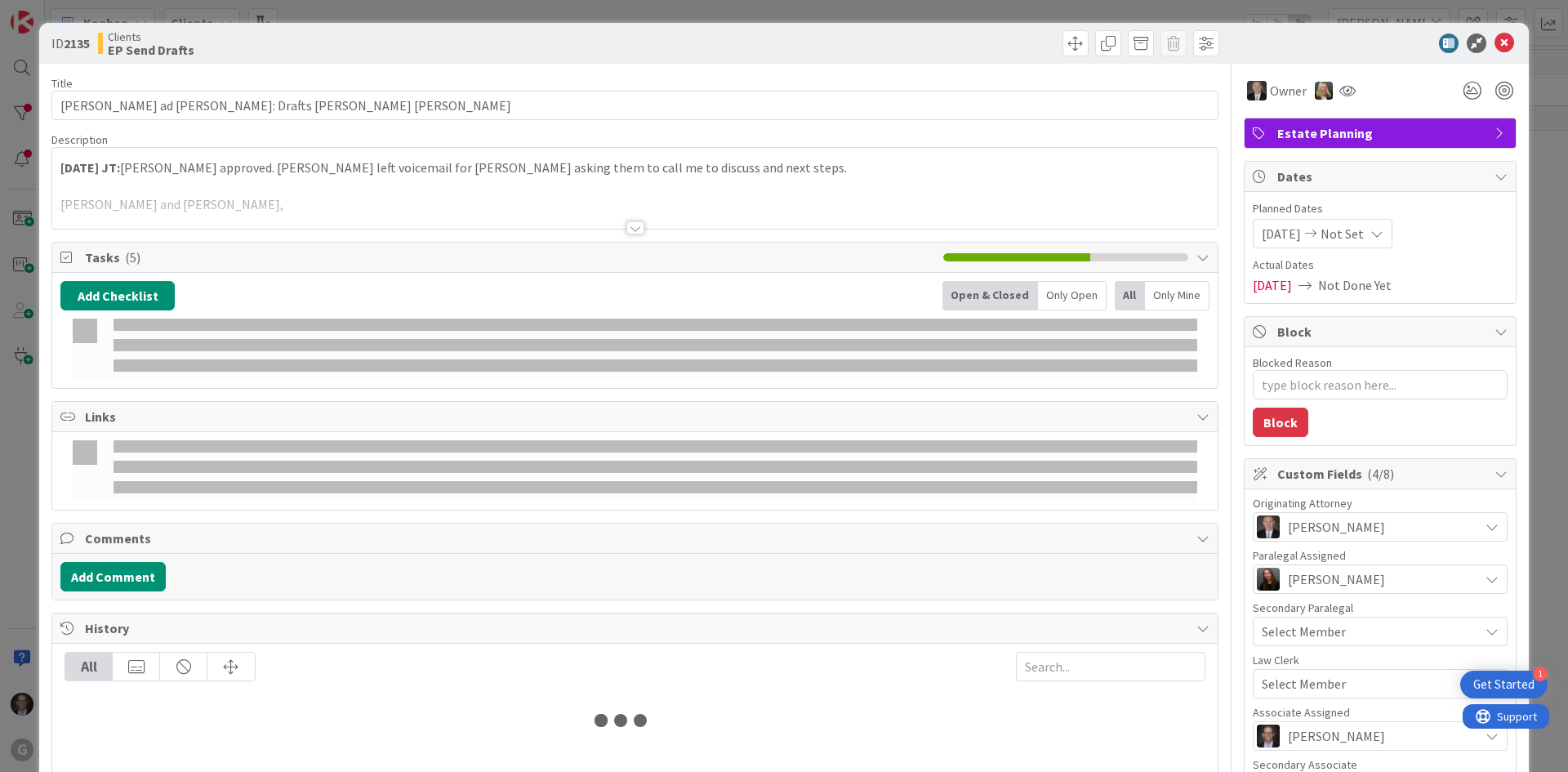
type textarea "x"
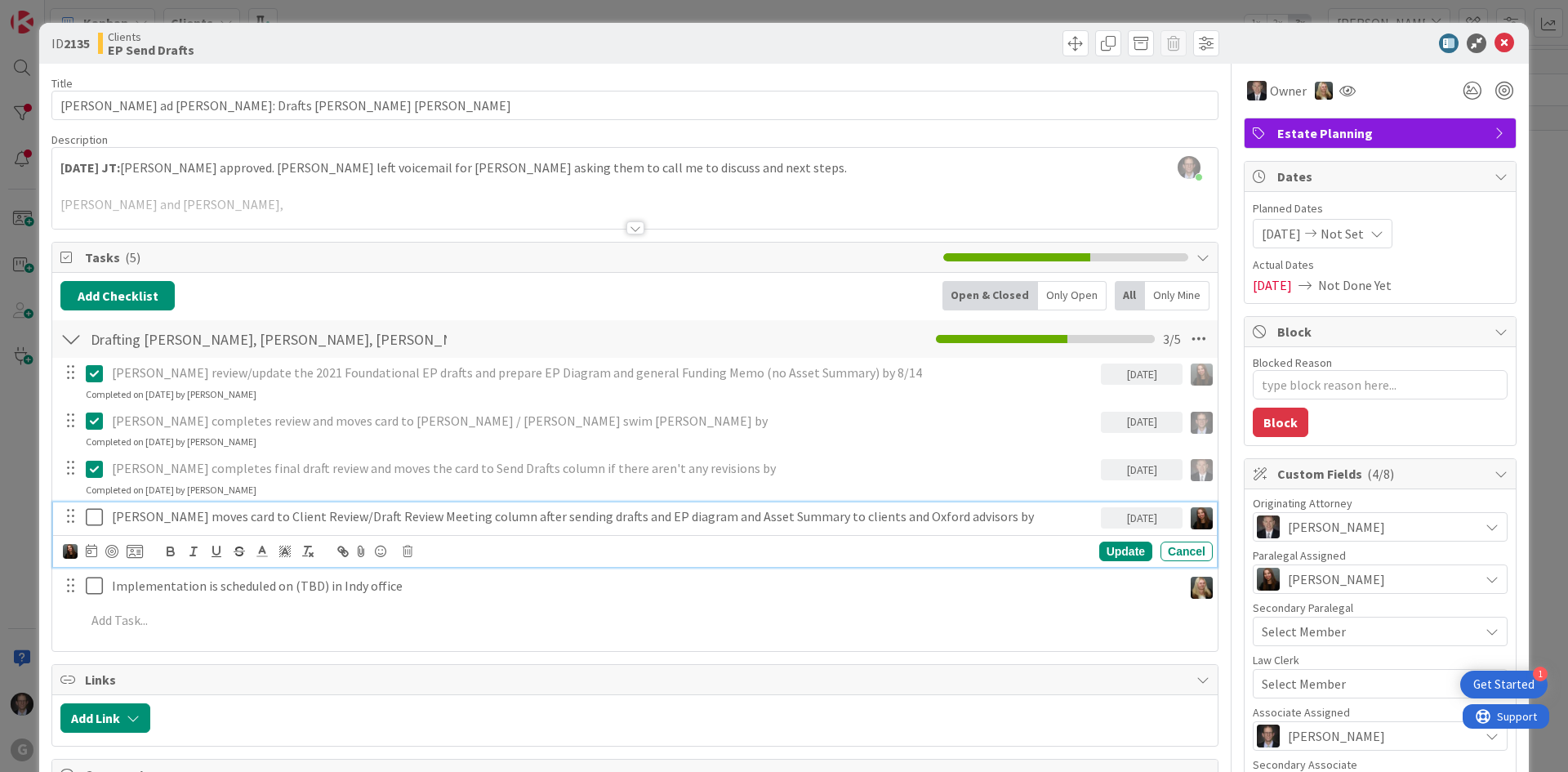
click at [379, 515] on p "[PERSON_NAME] moves card to Client Review/Draft Review Meeting column after sen…" at bounding box center [603, 517] width 983 height 19
click at [92, 550] on icon at bounding box center [91, 550] width 12 height 13
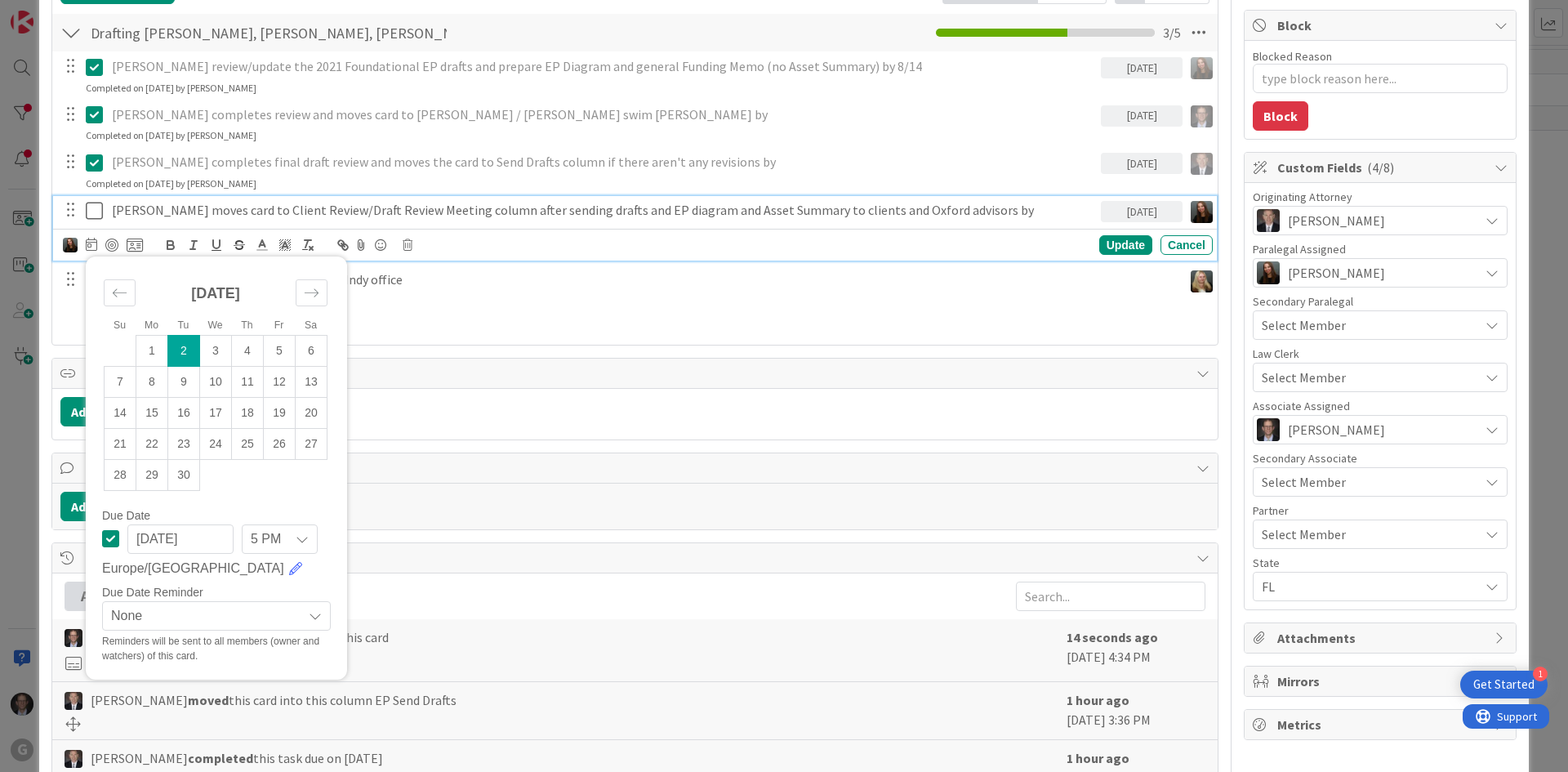
scroll to position [327, 0]
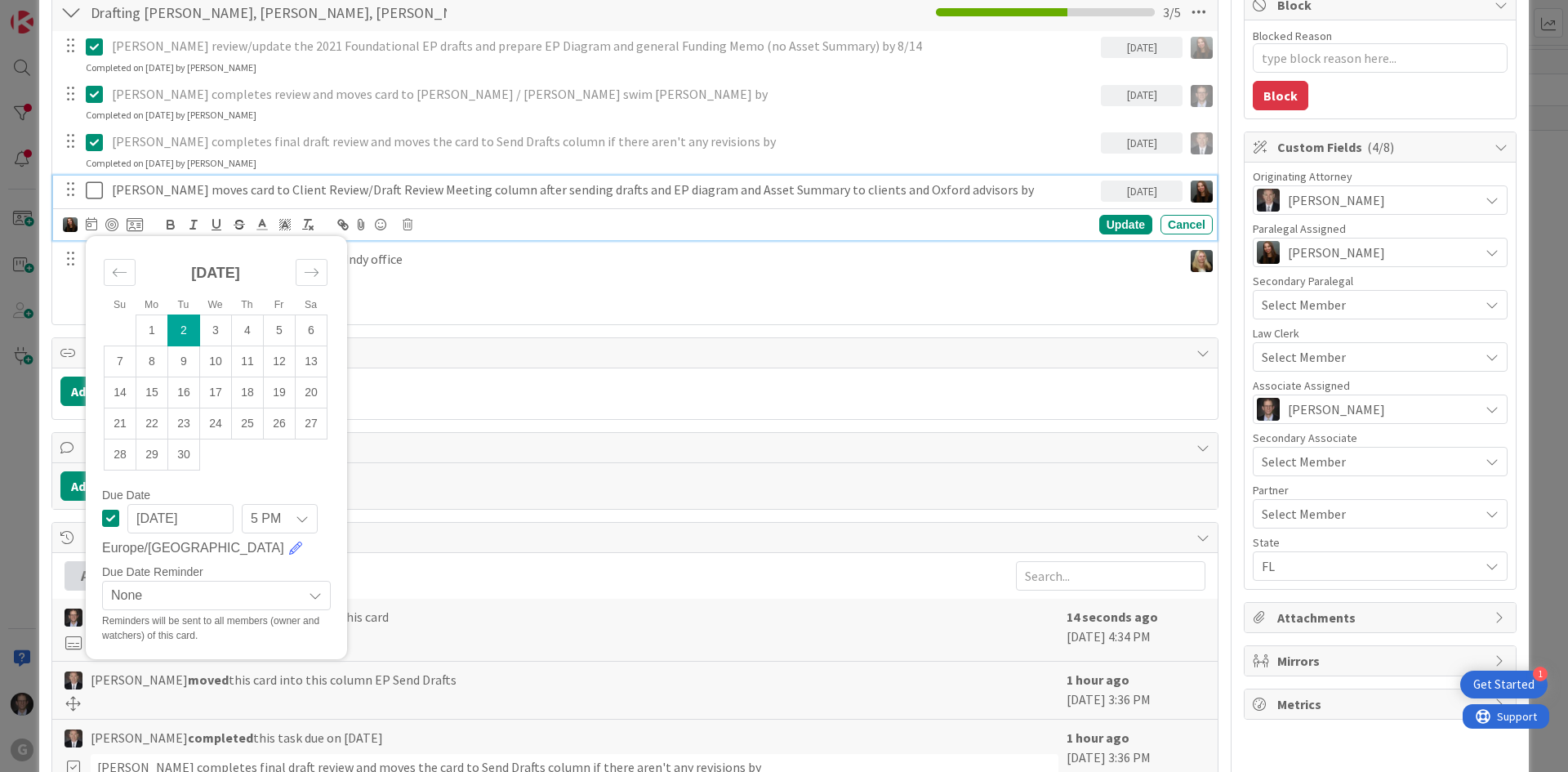
click at [112, 514] on icon at bounding box center [110, 518] width 17 height 19
type textarea "x"
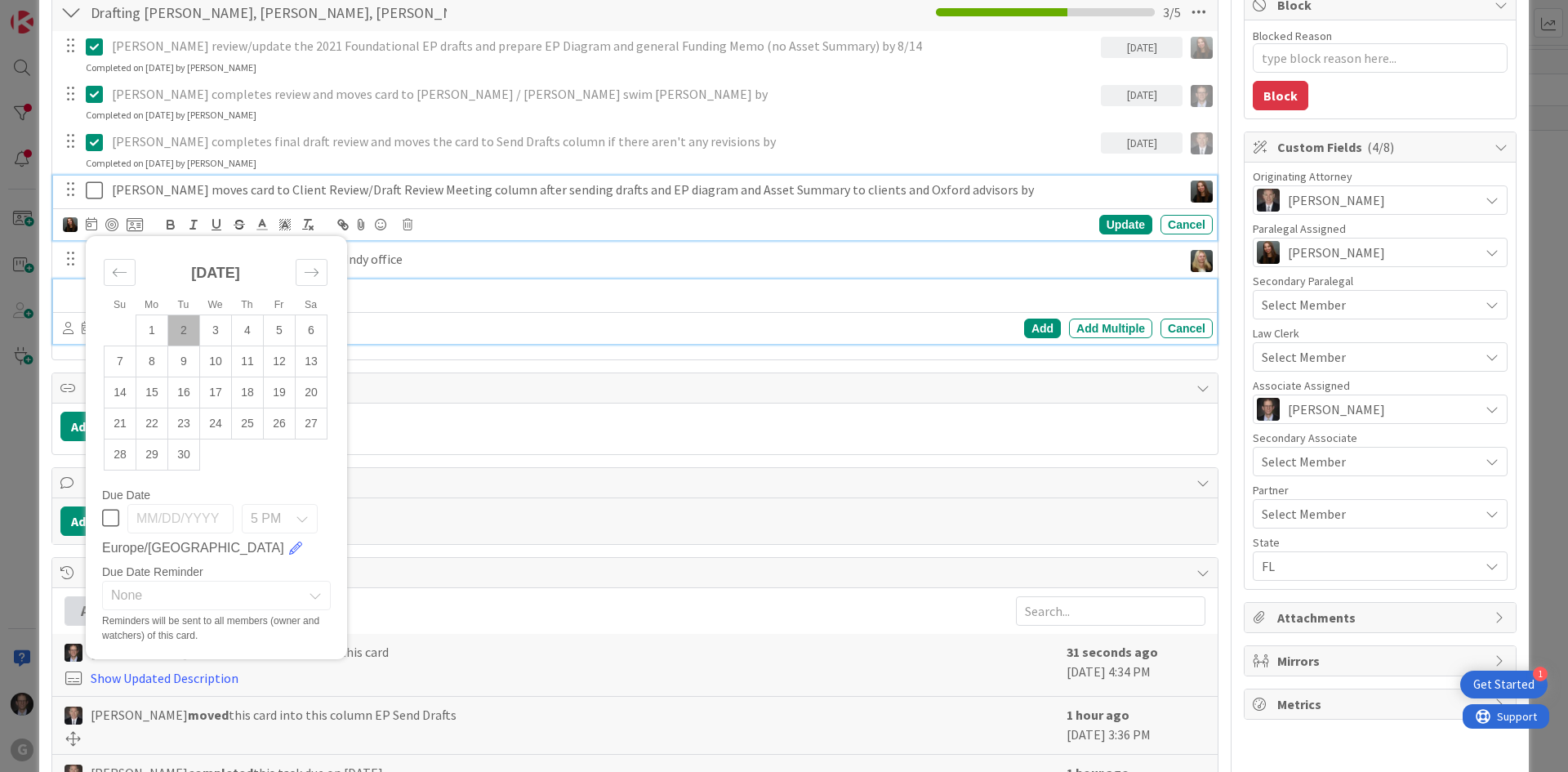
click at [653, 285] on p at bounding box center [645, 293] width 1121 height 19
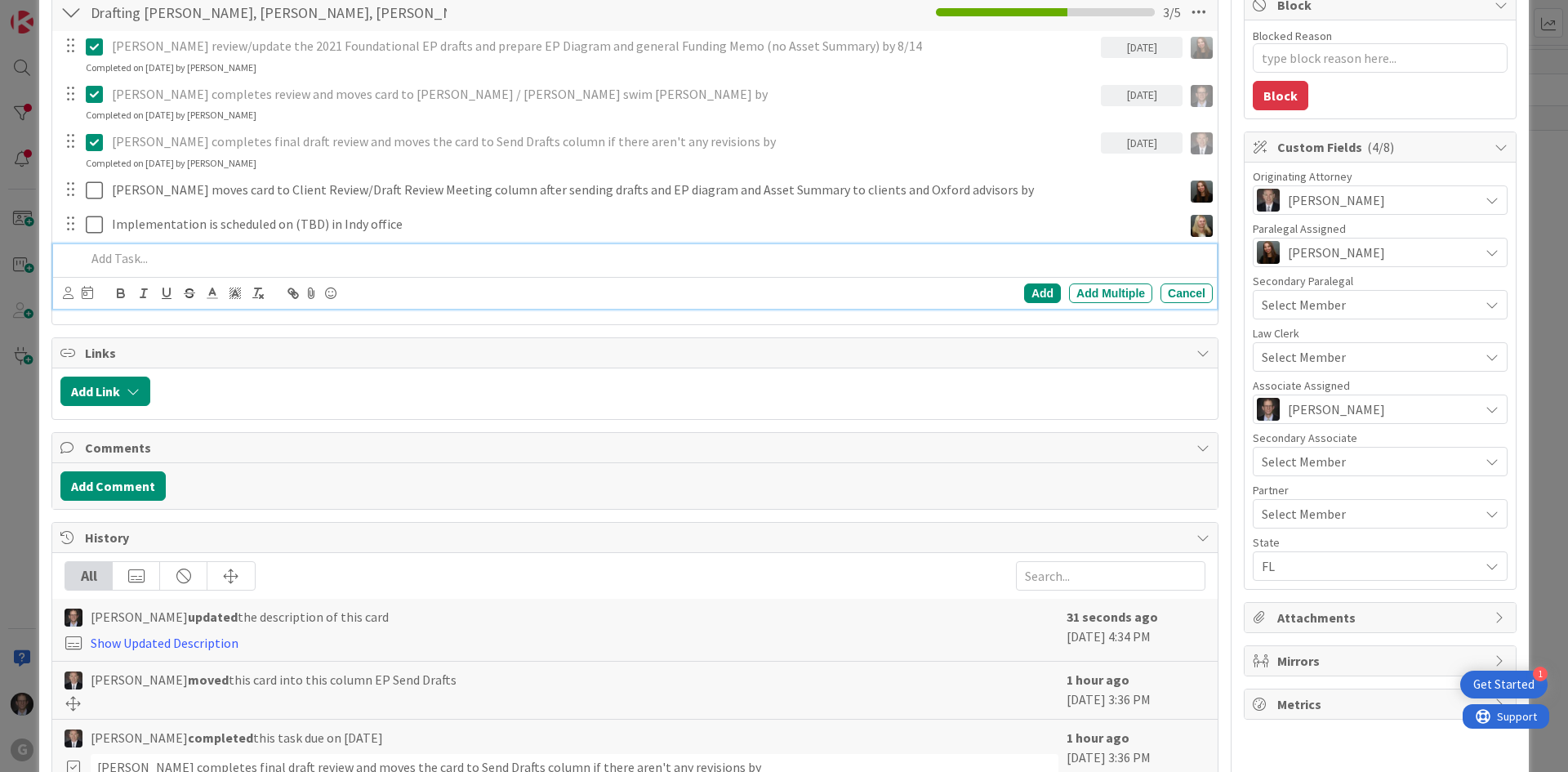
scroll to position [292, 0]
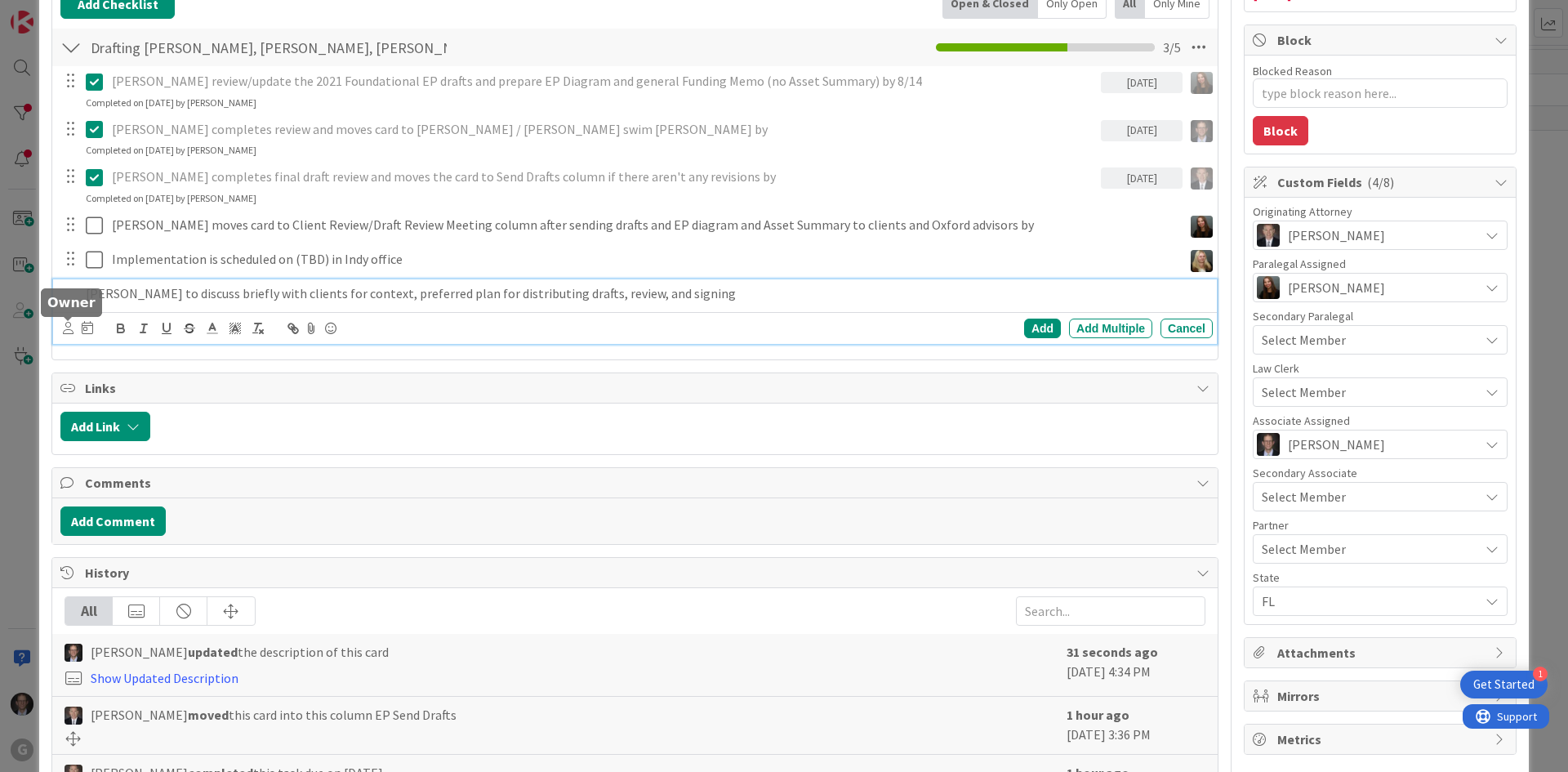
click at [70, 328] on icon at bounding box center [68, 328] width 11 height 12
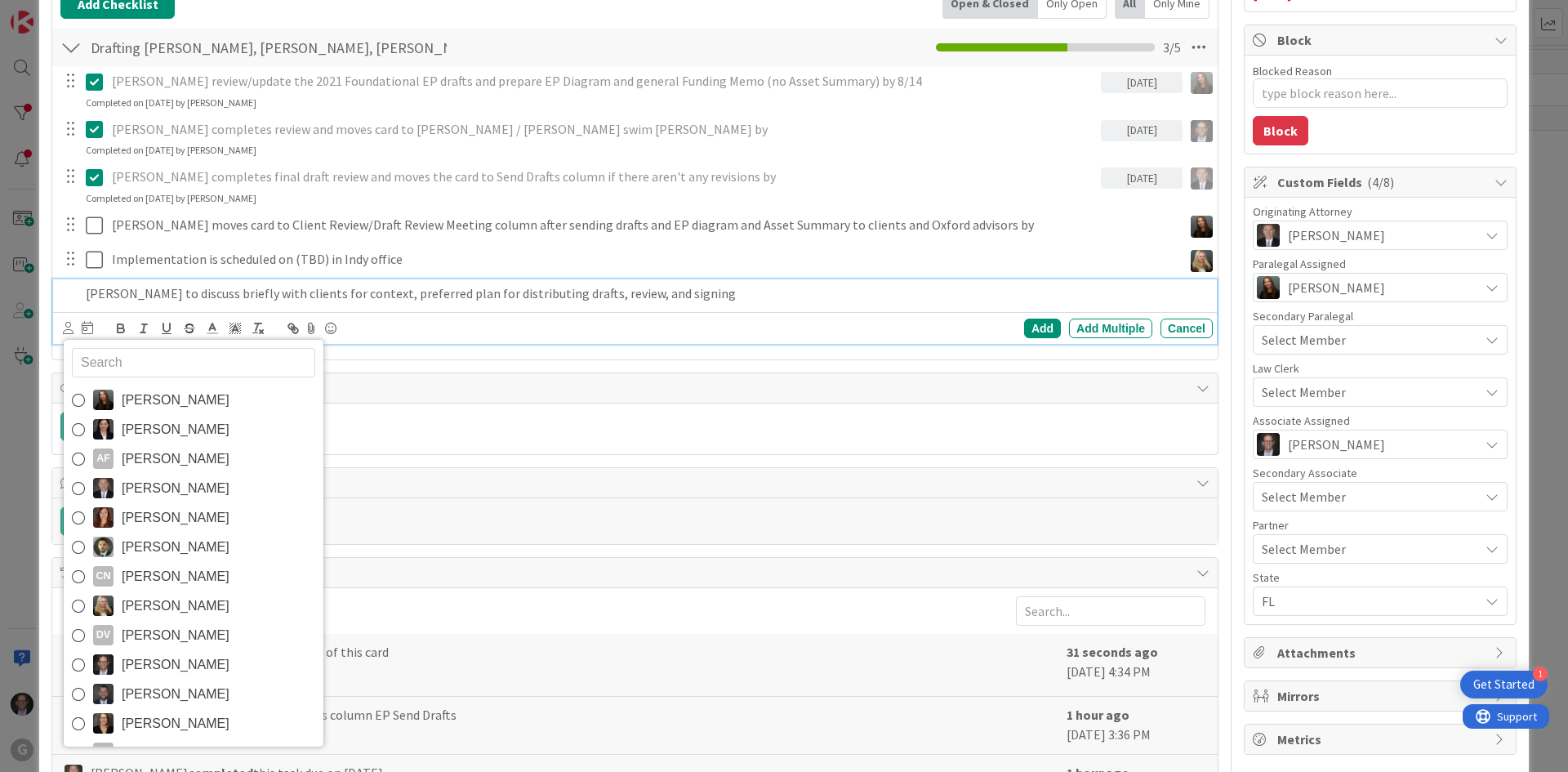
click at [78, 665] on icon at bounding box center [79, 666] width 13 height 25
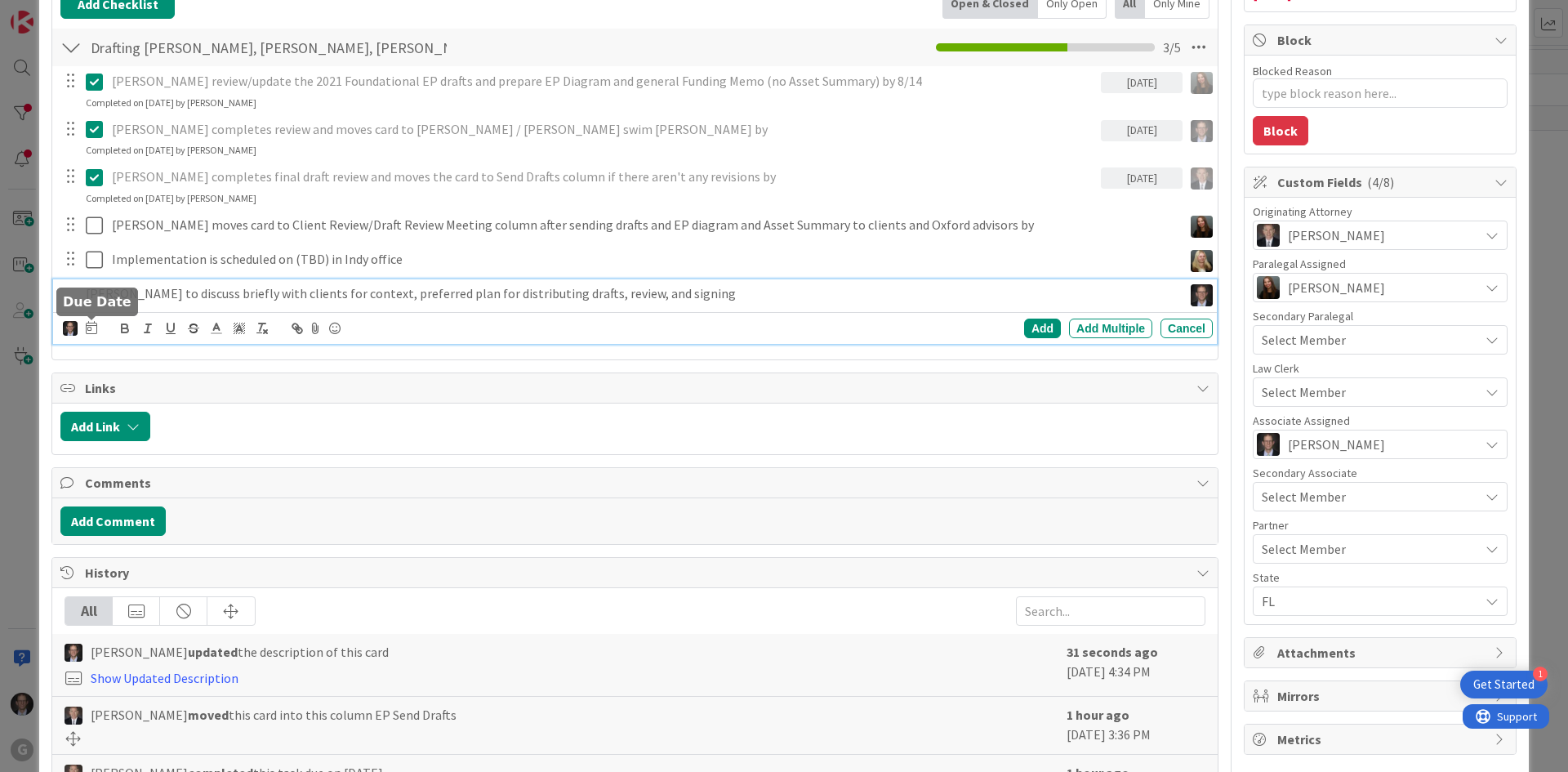
click at [92, 331] on icon at bounding box center [91, 328] width 12 height 13
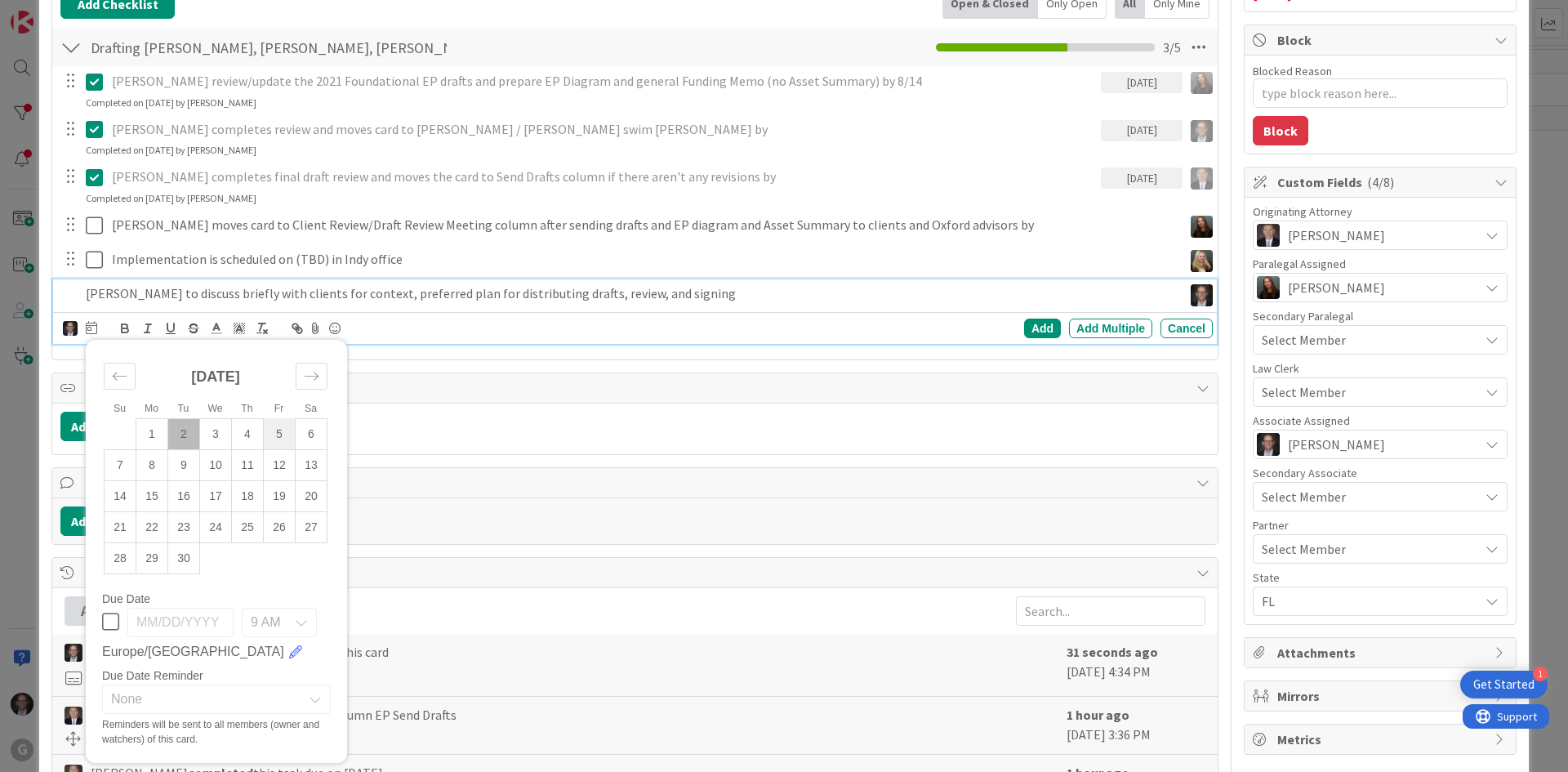
click at [274, 430] on td "5" at bounding box center [279, 433] width 32 height 31
click at [1030, 328] on div "Add" at bounding box center [1042, 328] width 36 height 19
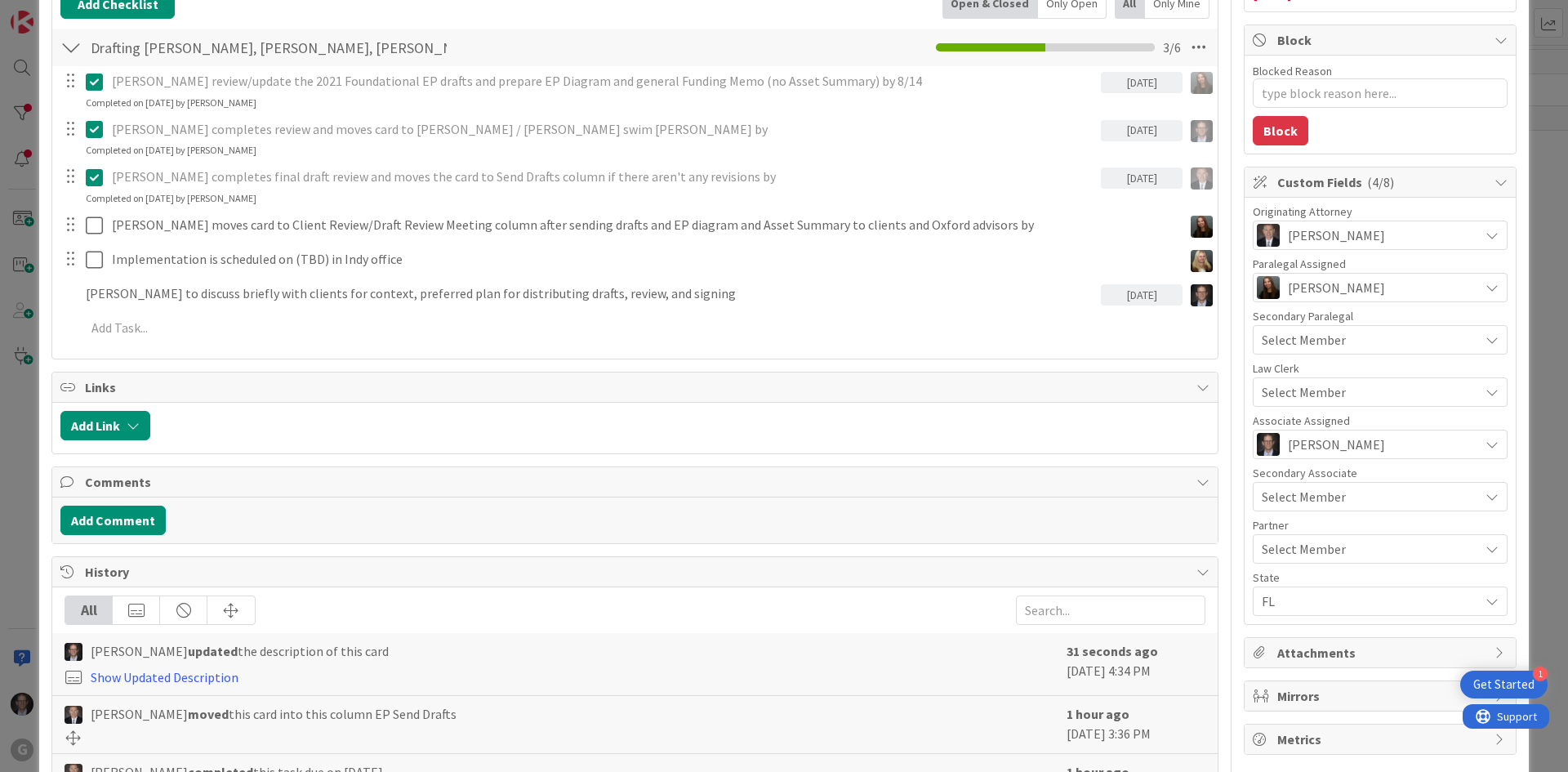
type textarea "x"
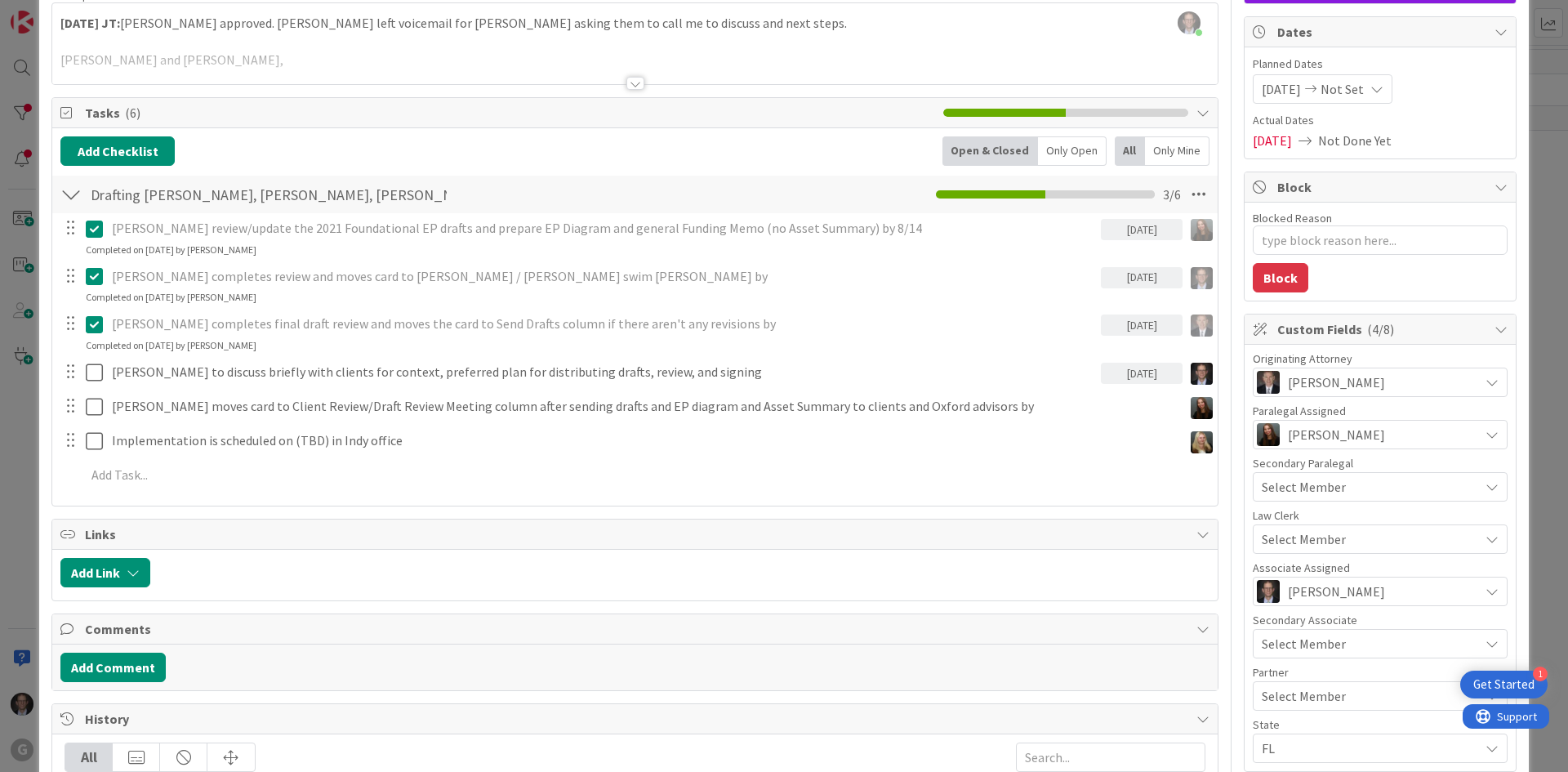
scroll to position [0, 0]
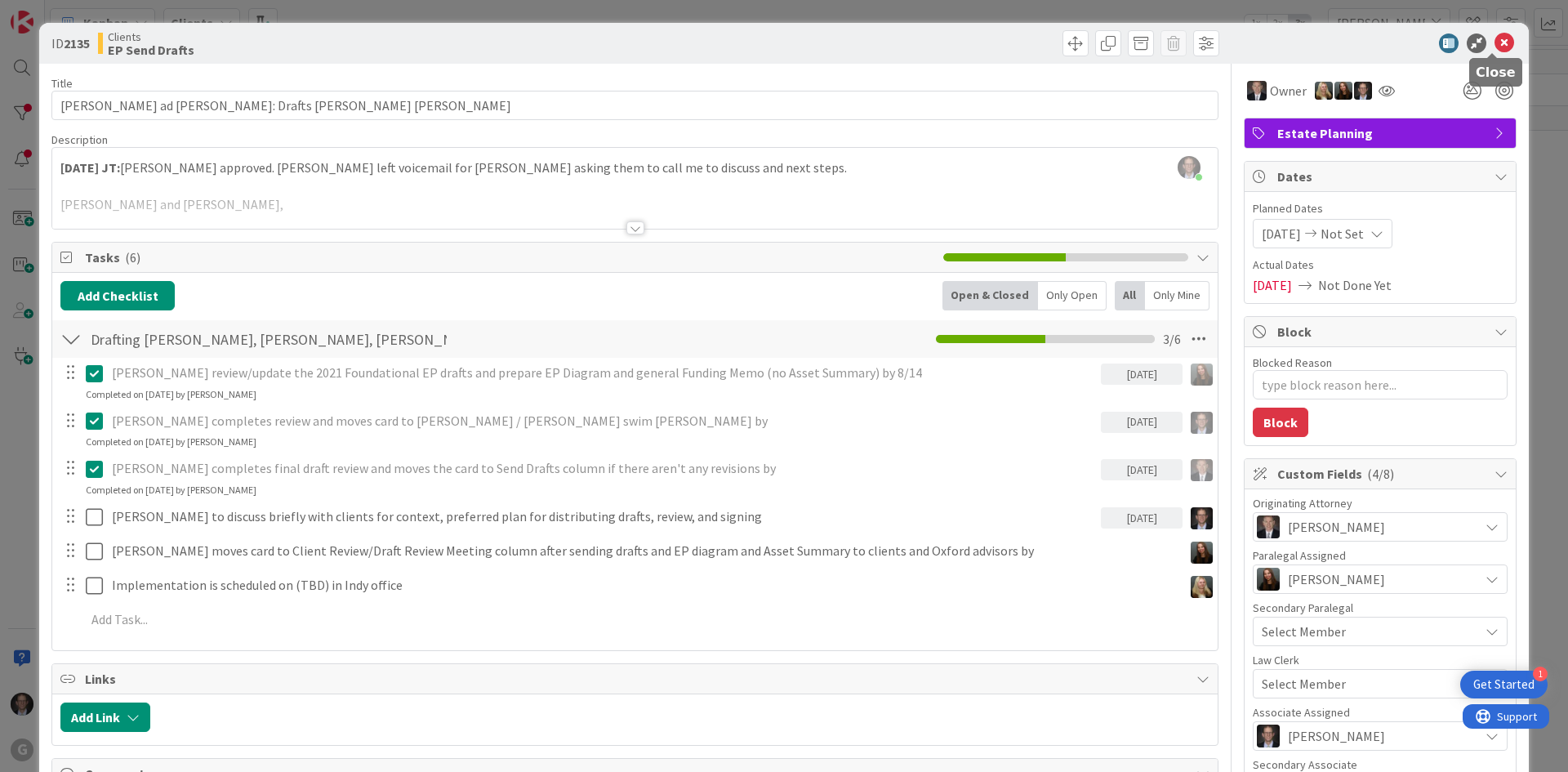
click at [1495, 39] on icon at bounding box center [1505, 43] width 19 height 19
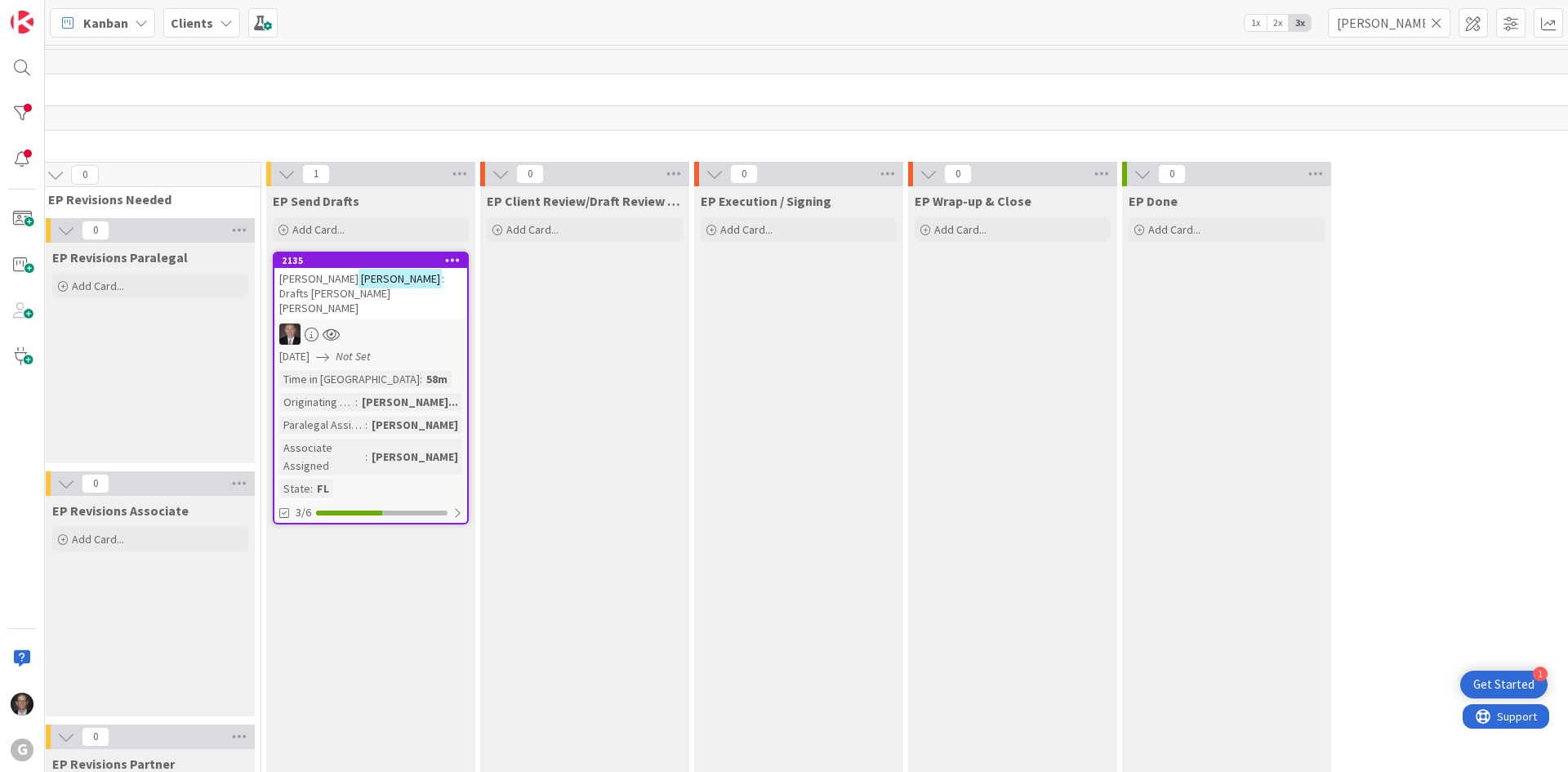
click at [1436, 19] on icon at bounding box center [1437, 22] width 12 height 14
click at [1417, 21] on input "text" at bounding box center [1390, 23] width 123 height 30
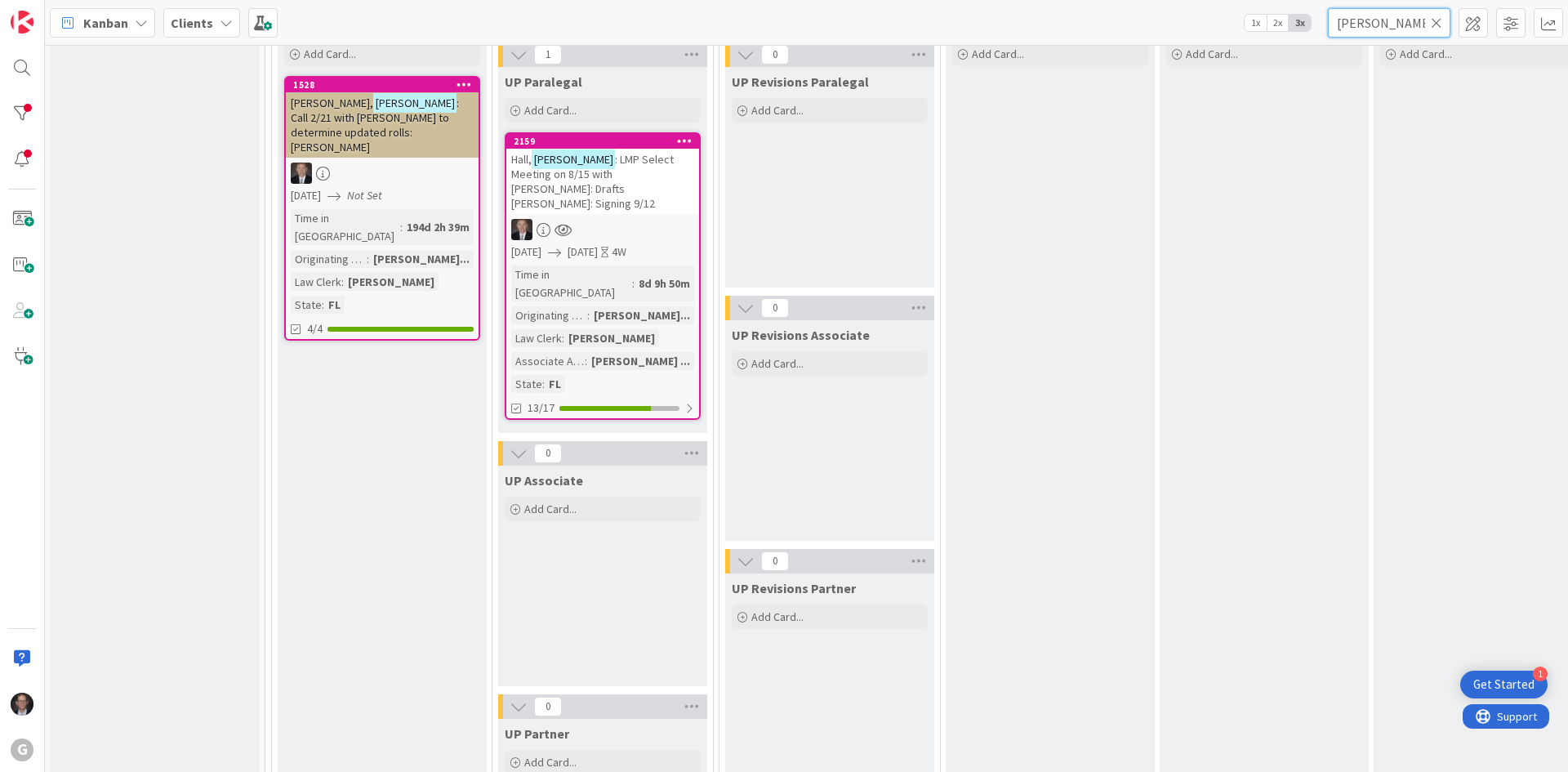
scroll to position [2327, 0]
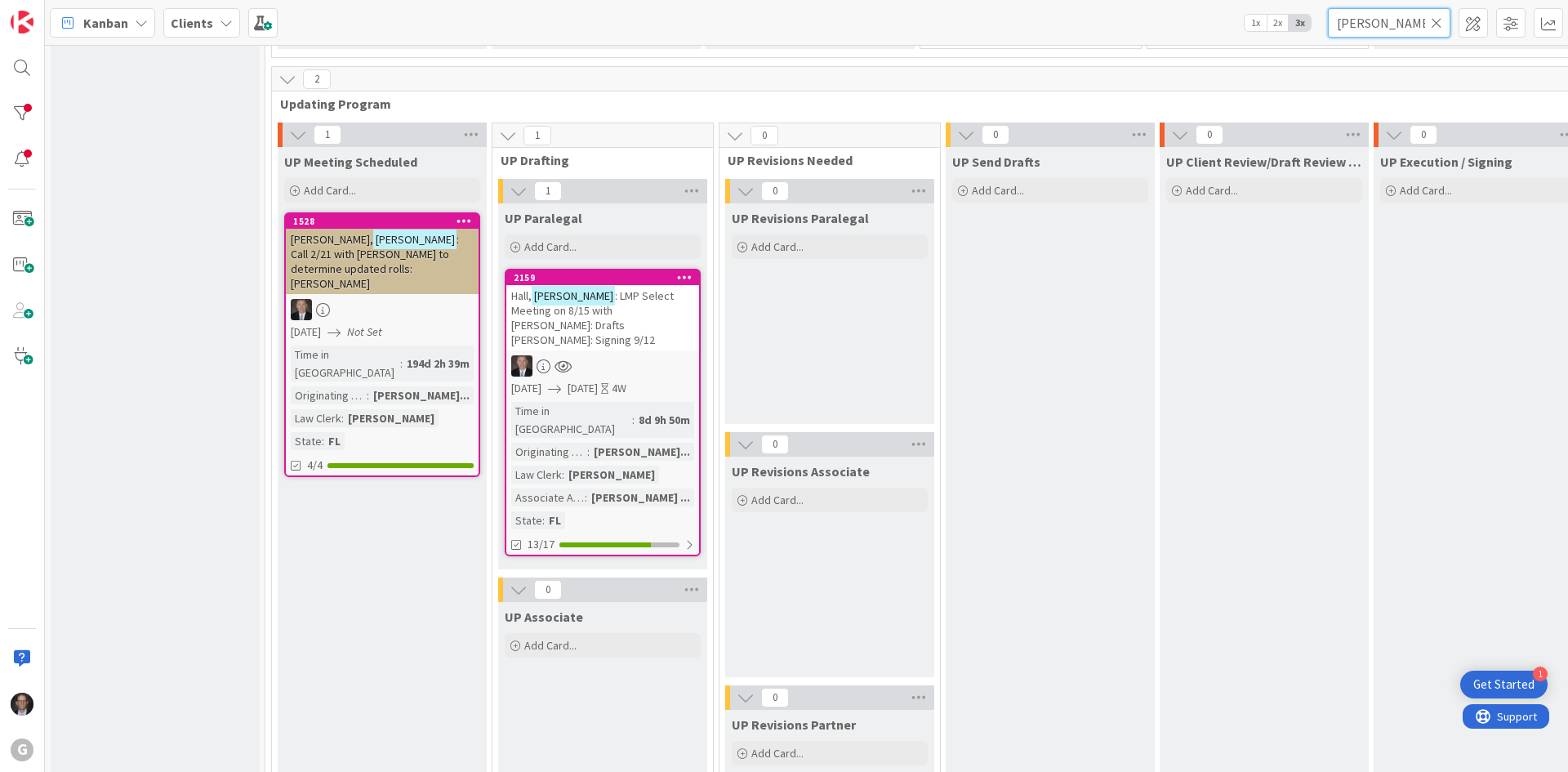
type input "[PERSON_NAME]"
click at [609, 362] on link "2159 [PERSON_NAME] : LMP Select Meeting on 8/15 with [PERSON_NAME]: Drafts [PER…" at bounding box center [602, 412] width 196 height 288
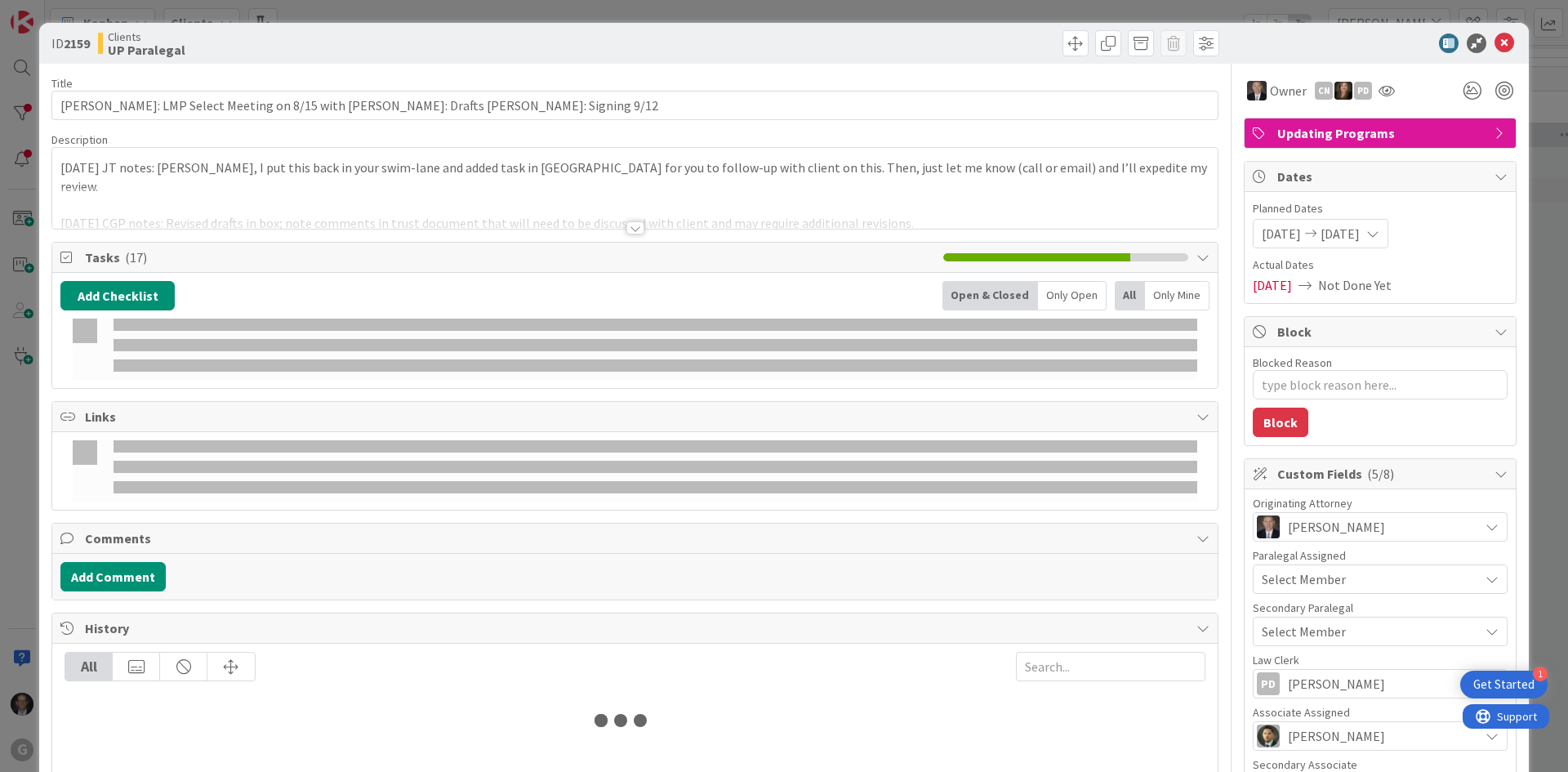
type textarea "x"
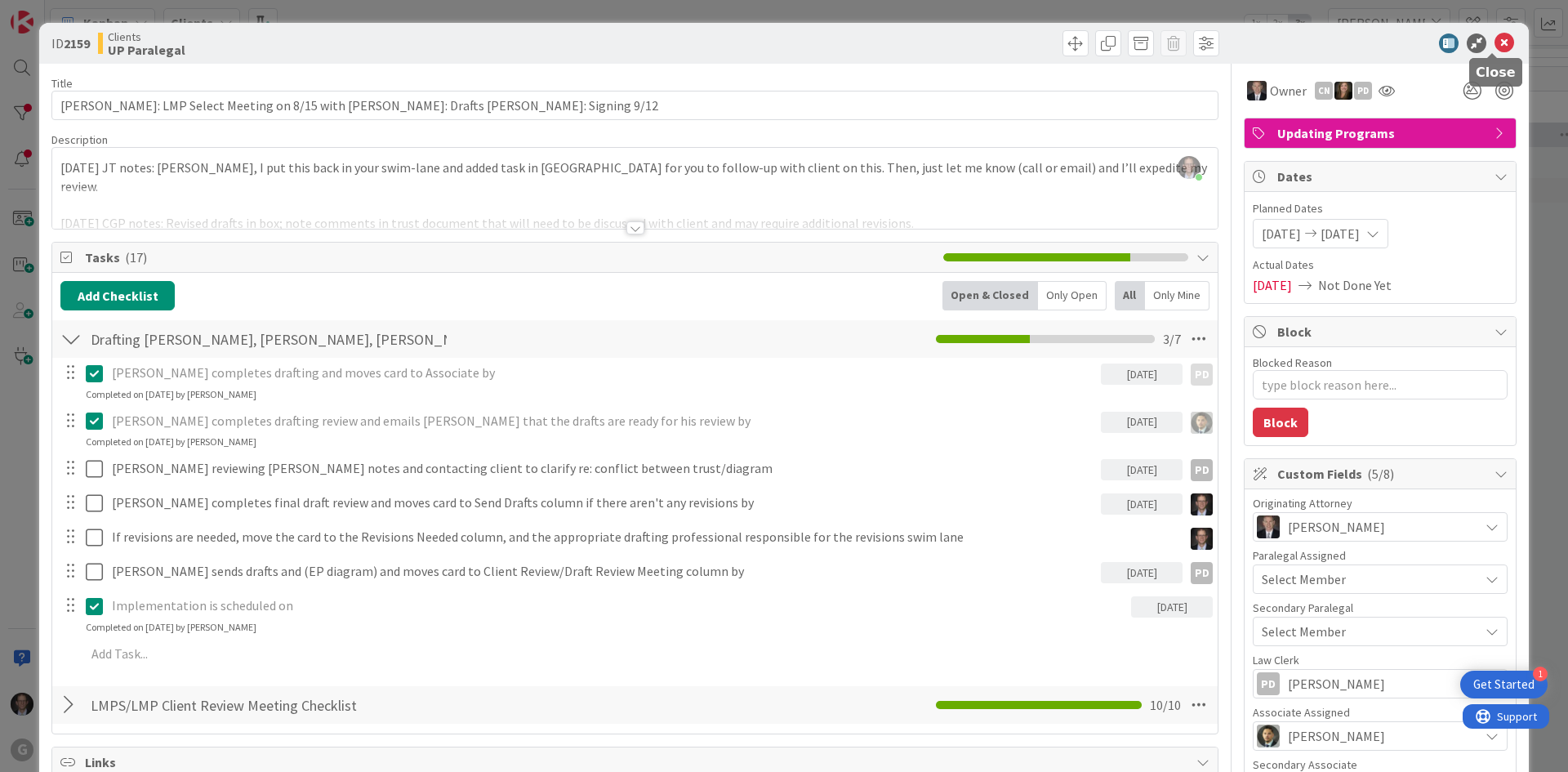
click at [1493, 32] on div "ID 2159 Clients UP Paralegal" at bounding box center [784, 43] width 1490 height 41
click at [1495, 40] on icon at bounding box center [1505, 43] width 19 height 19
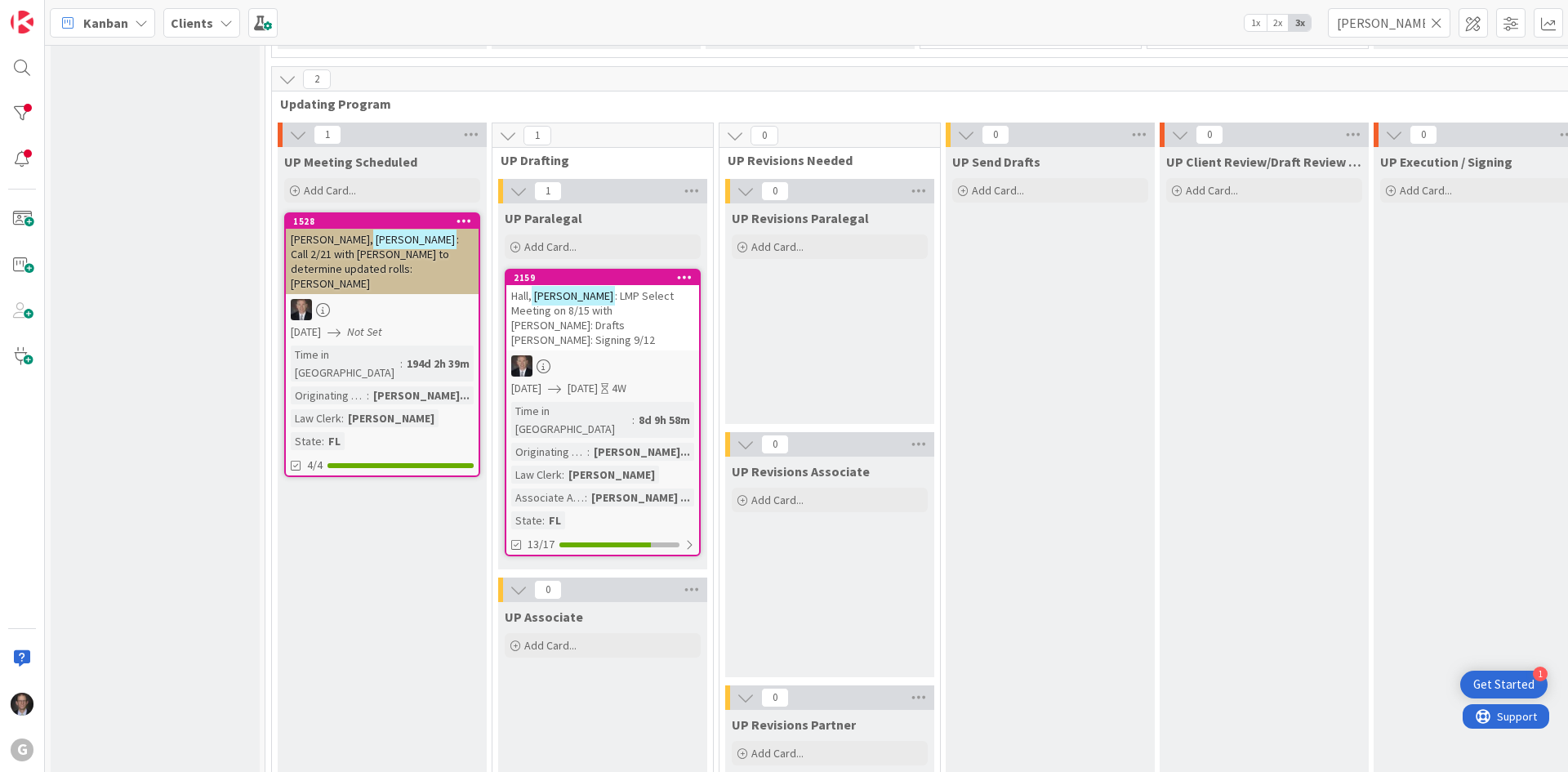
click at [1441, 20] on icon at bounding box center [1437, 22] width 12 height 14
click at [1384, 21] on input "text" at bounding box center [1390, 23] width 123 height 30
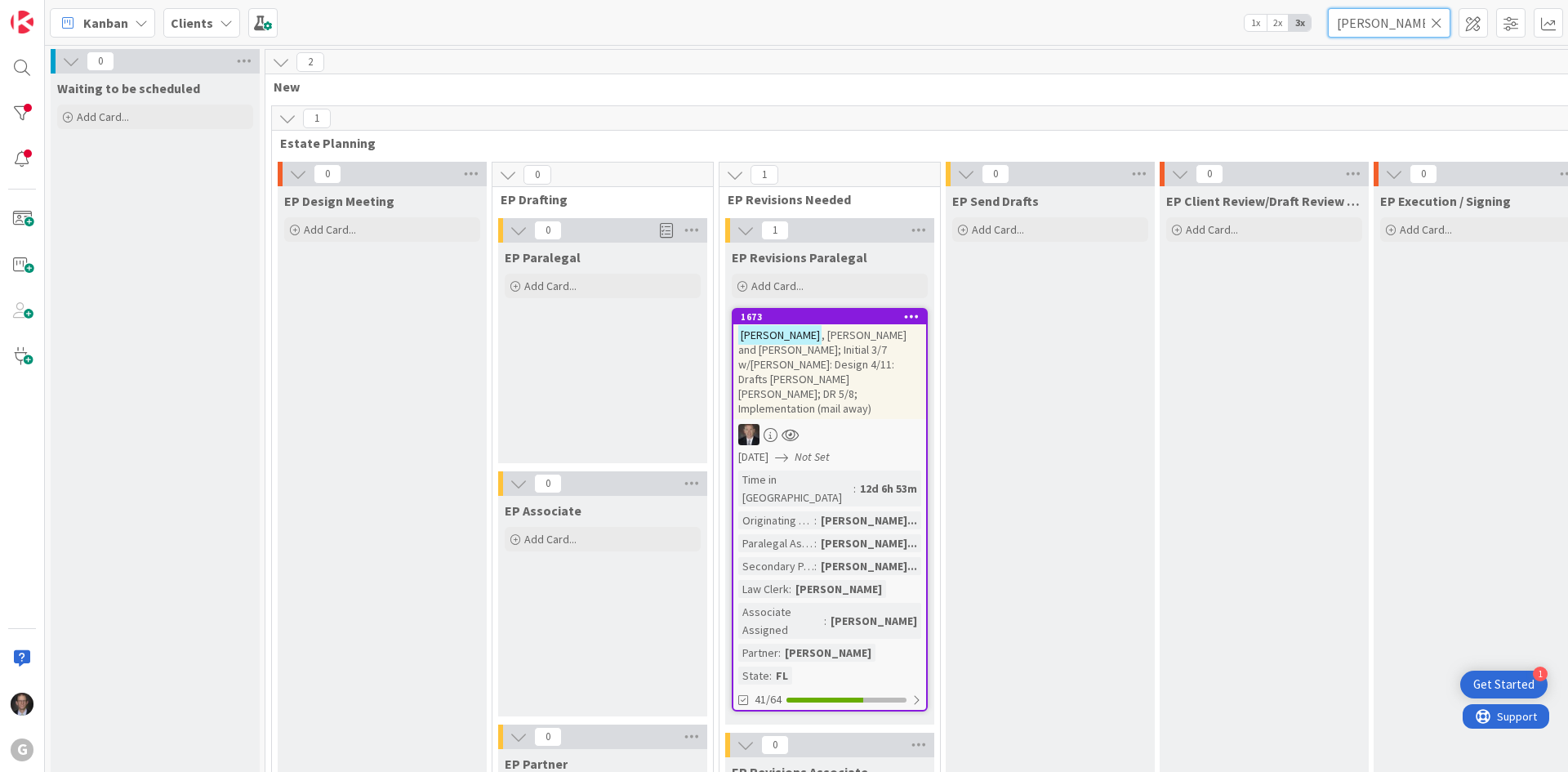
type input "[PERSON_NAME]"
click at [822, 366] on span ", [PERSON_NAME] and [PERSON_NAME]; Initial 3/7 w/[PERSON_NAME]: Design 4/11: Dr…" at bounding box center [822, 372] width 168 height 88
type textarea "x"
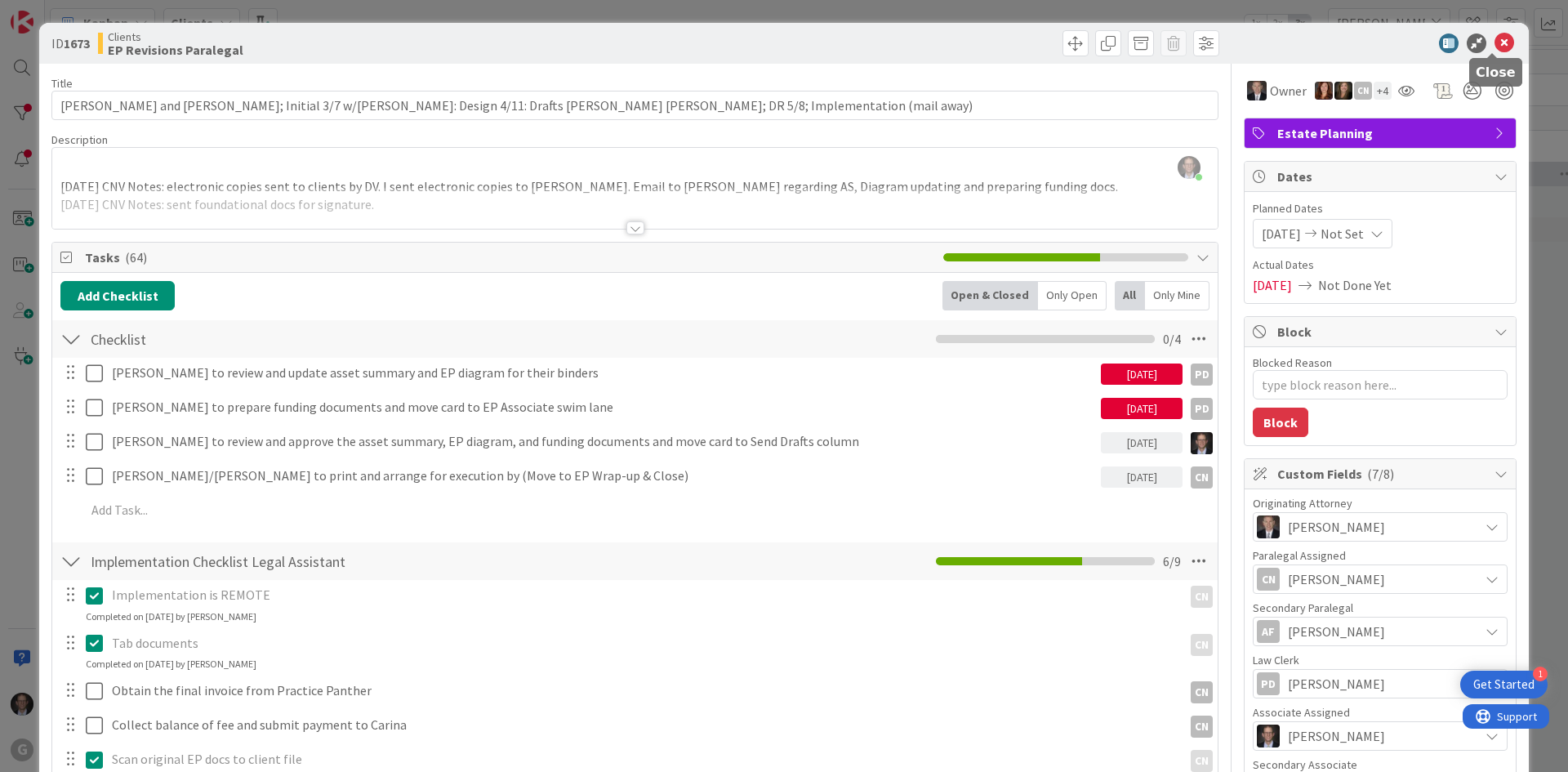
click at [1495, 36] on icon at bounding box center [1505, 43] width 19 height 19
